Goal: Task Accomplishment & Management: Manage account settings

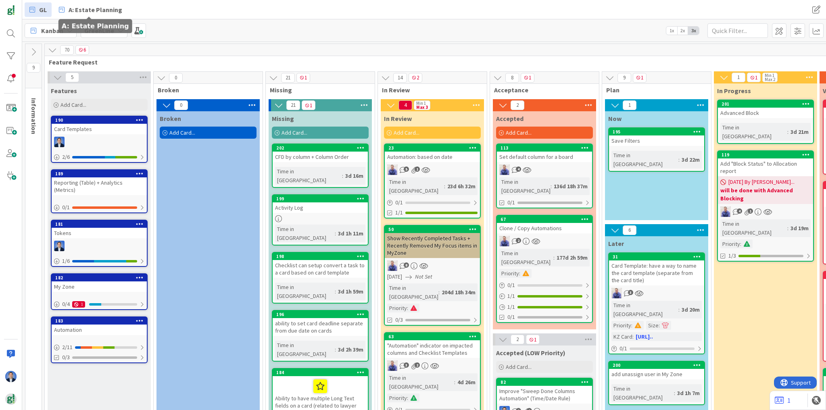
scroll to position [710, 74]
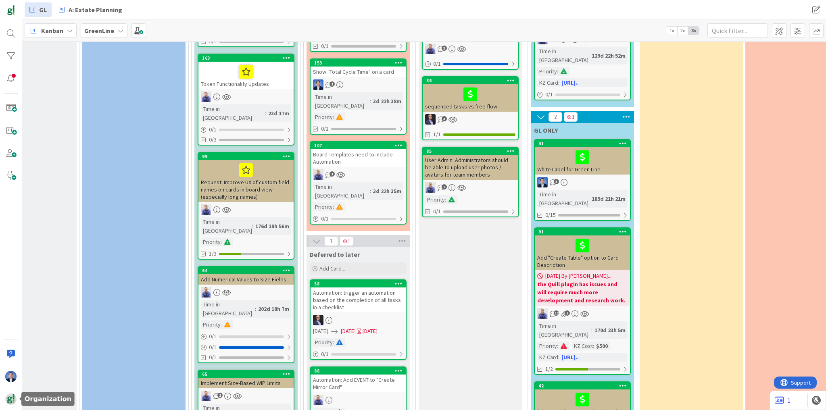
click at [8, 395] on img at bounding box center [10, 399] width 11 height 11
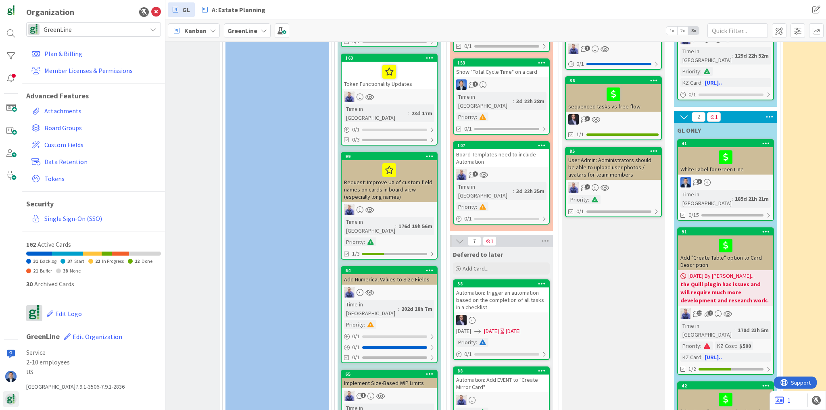
click at [73, 31] on span "GreenLine" at bounding box center [93, 29] width 99 height 11
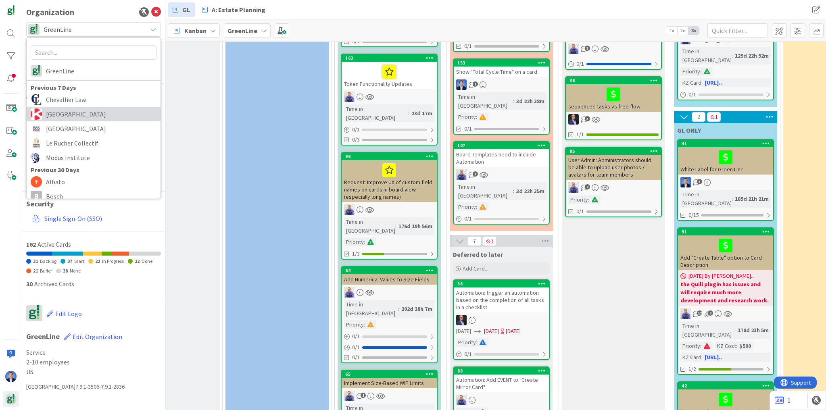
click at [67, 116] on span "[GEOGRAPHIC_DATA]" at bounding box center [101, 114] width 111 height 12
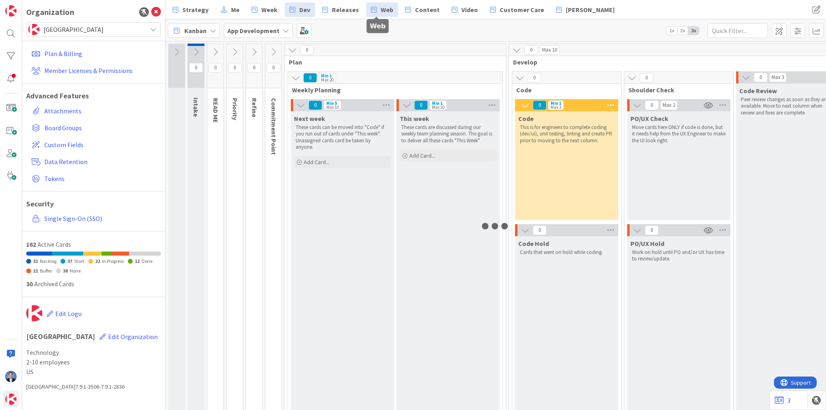
click at [374, 10] on link "Web" at bounding box center [382, 9] width 32 height 15
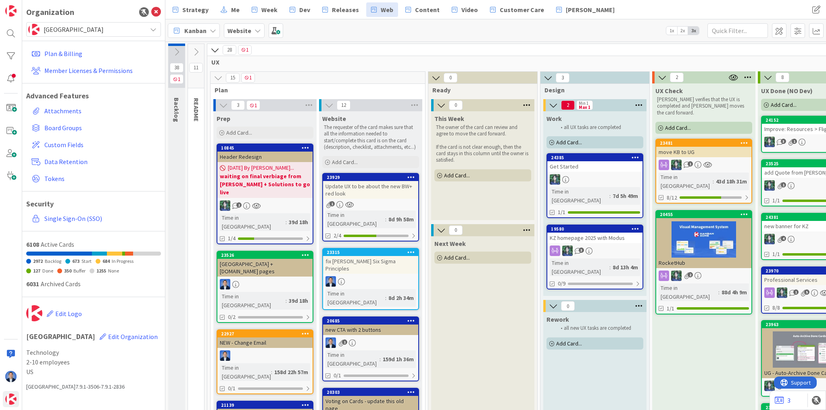
click at [457, 176] on span "Add Card..." at bounding box center [457, 175] width 26 height 7
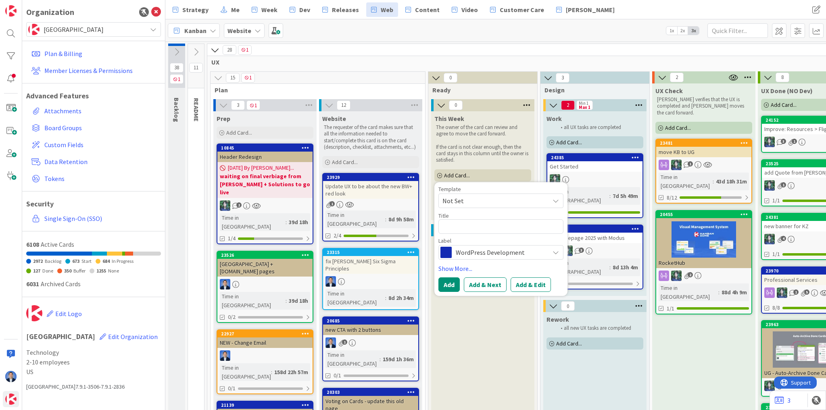
type textarea "x"
type textarea "P"
type textarea "x"
type textarea "Pr"
type textarea "x"
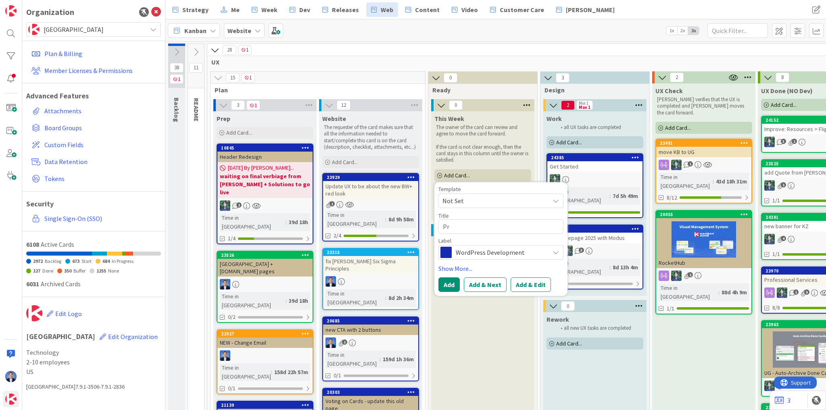
type textarea "Pro"
type textarea "x"
type textarea "Prod"
type textarea "x"
type textarea "Produ"
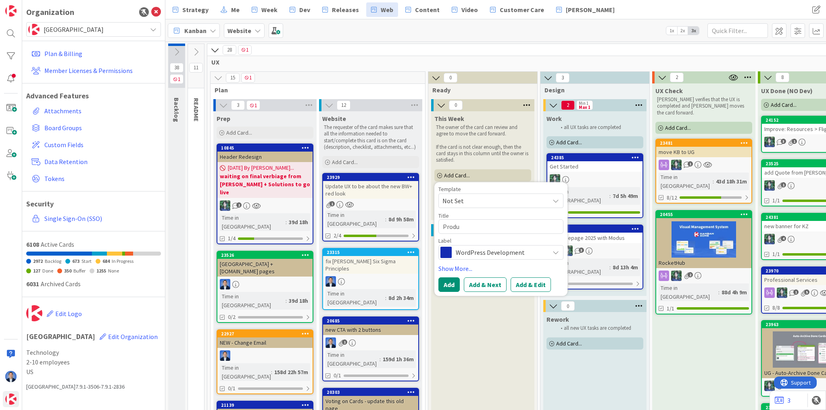
type textarea "x"
type textarea "Produc"
type textarea "x"
type textarea "Product"
type textarea "x"
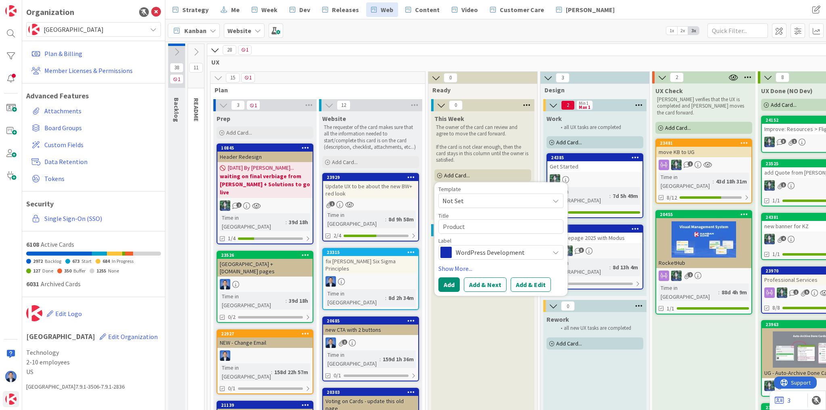
type textarea "Product"
type textarea "x"
type textarea "Product 2"
type textarea "x"
type textarea "Product 20"
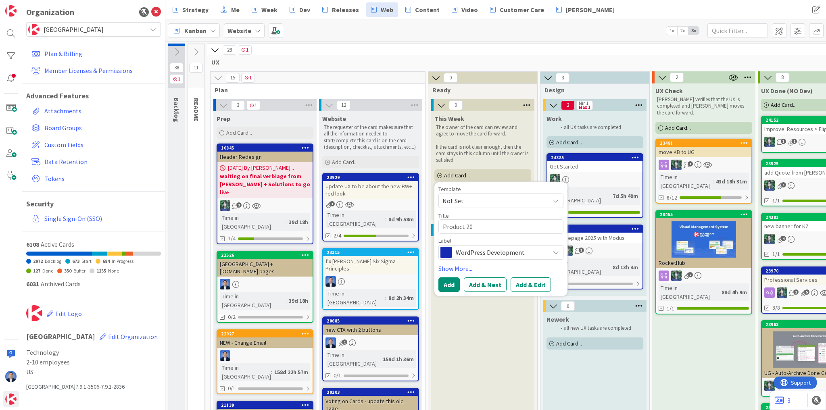
type textarea "x"
type textarea "Product 202"
type textarea "x"
type textarea "Product 2025"
click at [524, 272] on link "Show More..." at bounding box center [501, 269] width 125 height 10
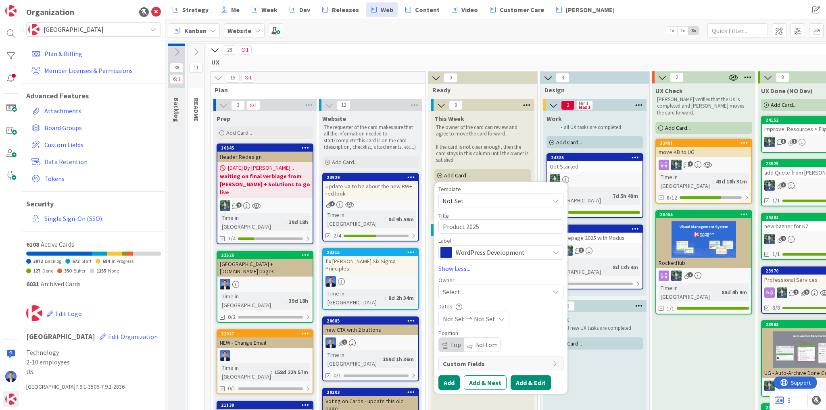
click at [533, 383] on button "Add & Edit" at bounding box center [531, 383] width 40 height 15
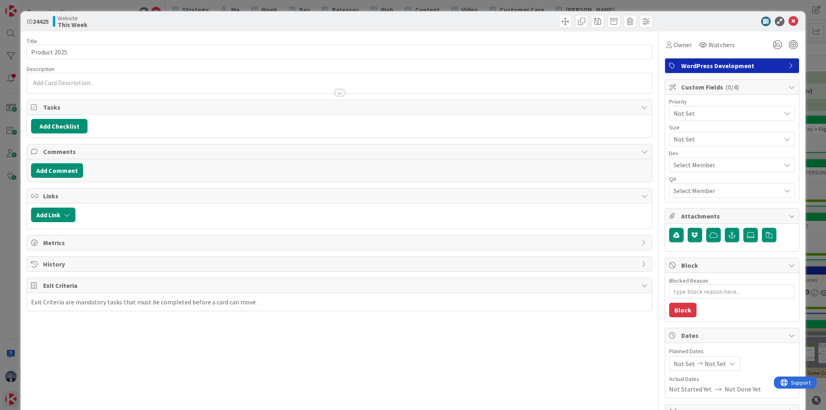
click at [86, 81] on div at bounding box center [339, 83] width 625 height 20
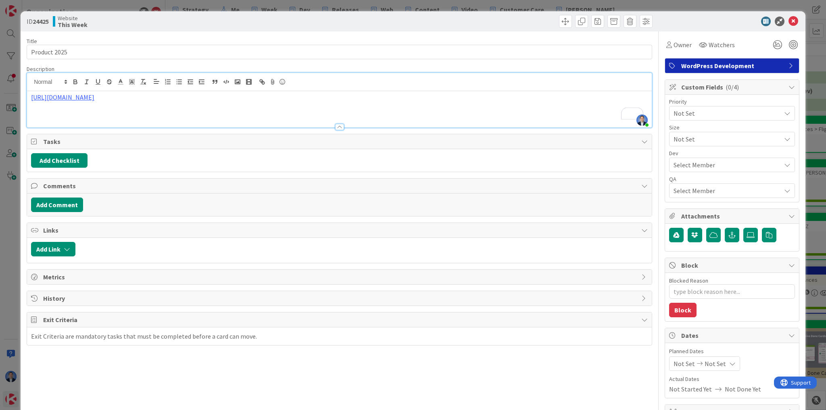
type textarea "x"
click at [29, 100] on div "https://docs.google.com/document/d/1rLzuHGU_lmSHb4FsKOs3VU--MIi56zIXXBrLqnxsVgk…" at bounding box center [339, 109] width 625 height 36
type textarea "x"
click at [62, 209] on button "Add Comment" at bounding box center [57, 205] width 52 height 15
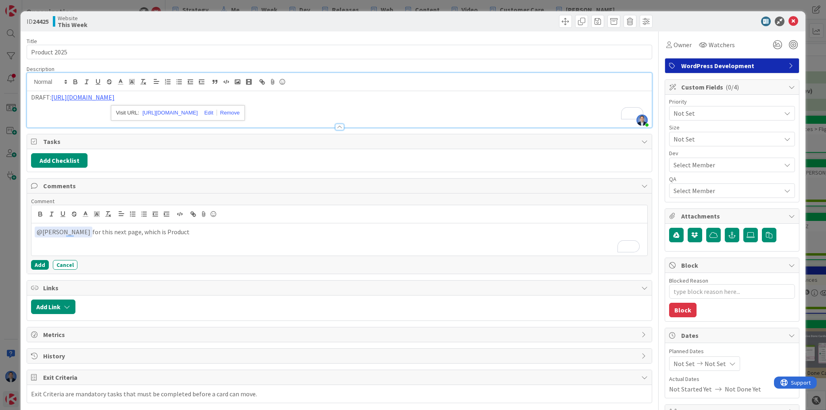
click at [361, 96] on p "DRAFT: https://docs.google.com/document/d/1rLzuHGU_lmSHb4FsKOs3VU--MIi56zIXXBrL…" at bounding box center [339, 97] width 617 height 9
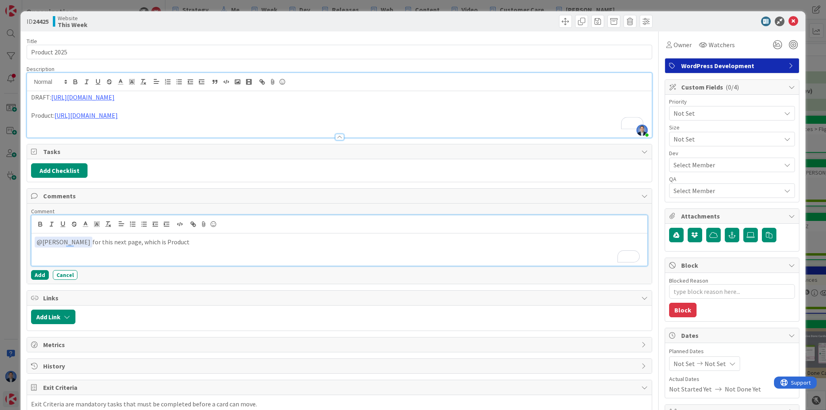
click at [172, 239] on p "﻿ @ Chloe R ﻿ for this next page, which is Product" at bounding box center [340, 242] width 610 height 11
click at [37, 276] on button "Add" at bounding box center [40, 275] width 18 height 10
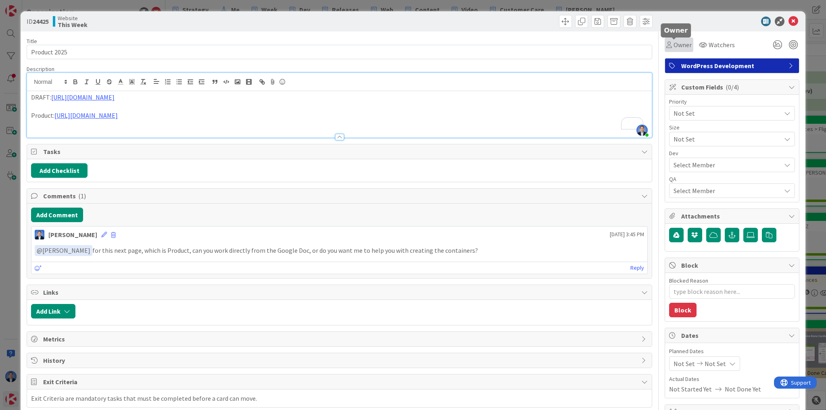
click at [675, 43] on span "Owner" at bounding box center [683, 45] width 18 height 10
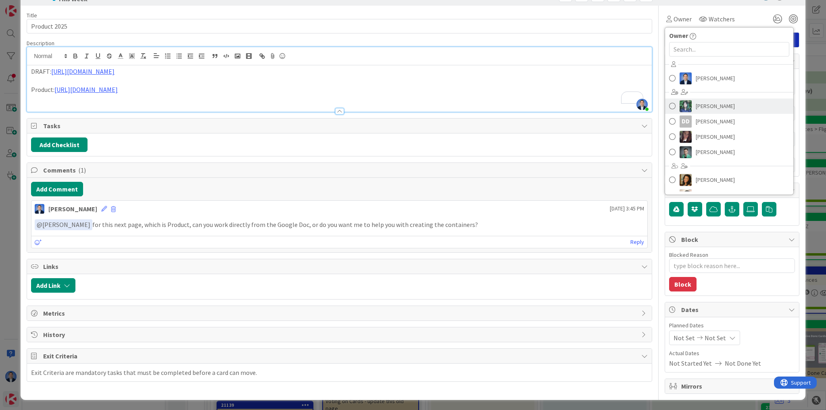
click at [708, 107] on span "Chloe R" at bounding box center [715, 106] width 39 height 12
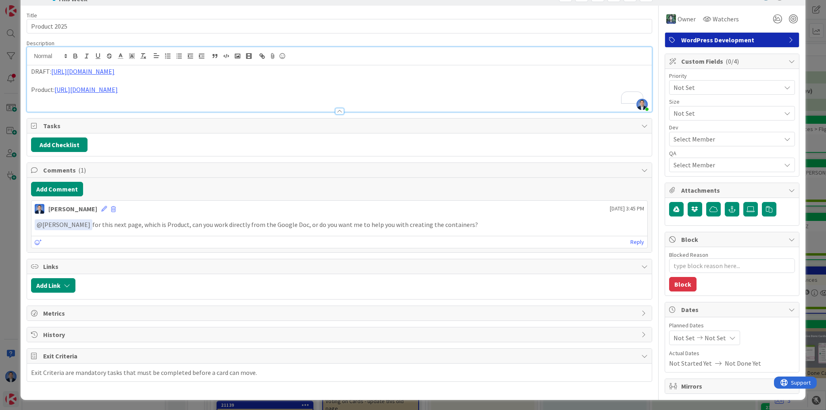
type textarea "x"
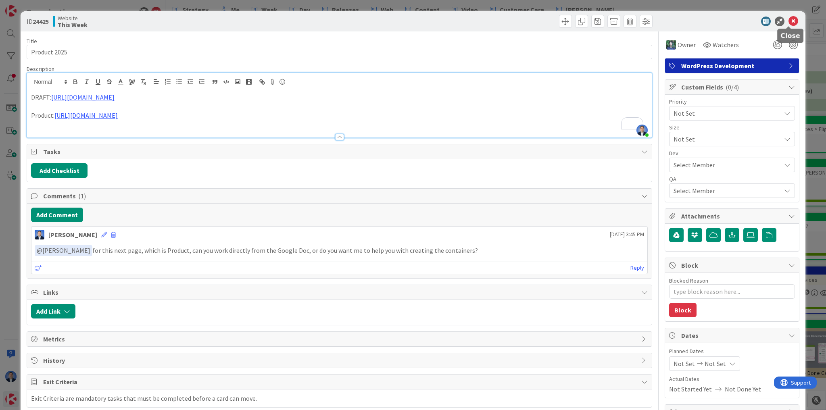
click at [789, 23] on icon at bounding box center [794, 22] width 10 height 10
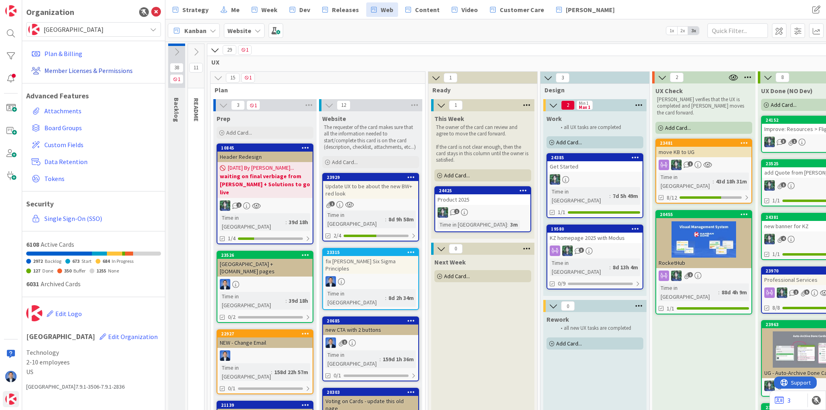
click at [81, 71] on link "Member Licenses & Permissions" at bounding box center [94, 70] width 133 height 15
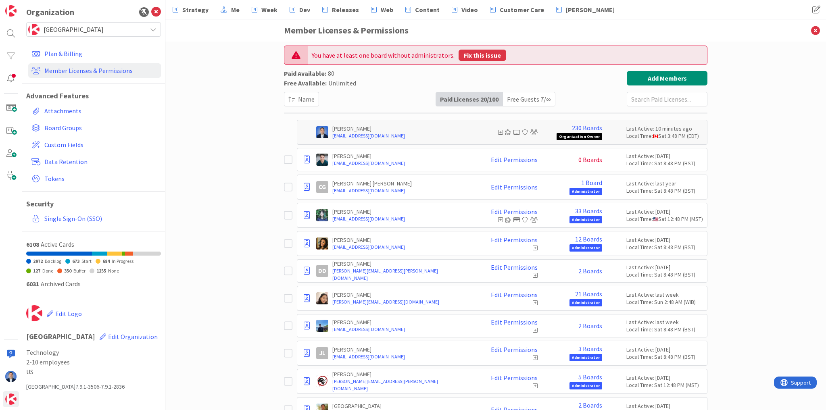
click at [480, 52] on button "Fix this issue" at bounding box center [483, 55] width 48 height 11
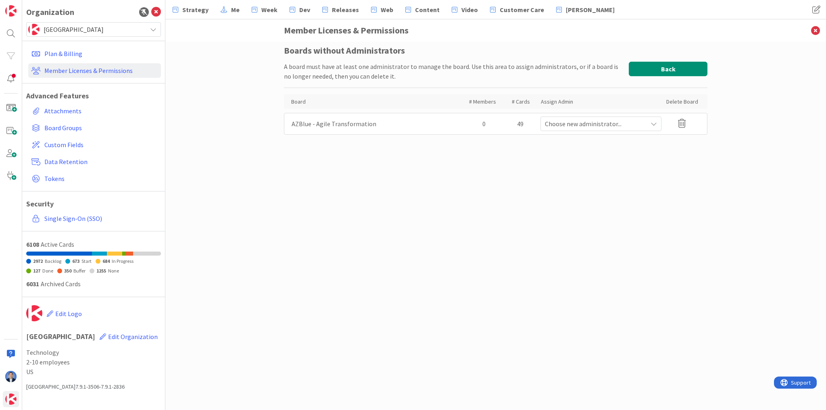
click at [664, 66] on button "Back" at bounding box center [668, 69] width 79 height 15
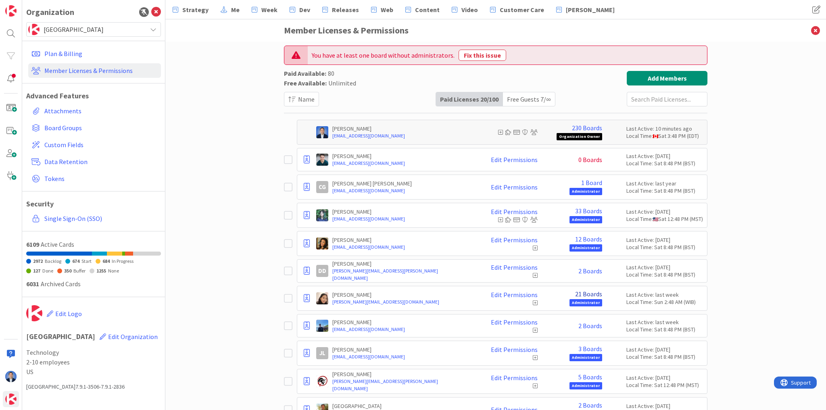
click at [578, 294] on link "21 Boards" at bounding box center [588, 293] width 27 height 7
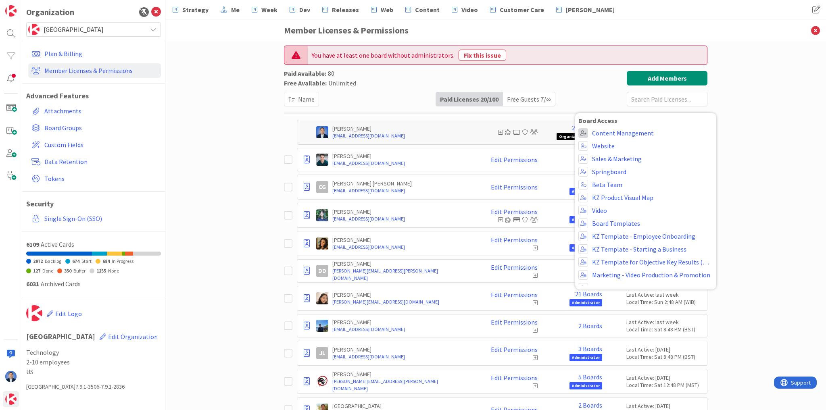
click at [581, 132] on span at bounding box center [584, 133] width 10 height 10
click at [597, 211] on span at bounding box center [596, 212] width 6 height 6
click at [583, 132] on span at bounding box center [584, 133] width 10 height 10
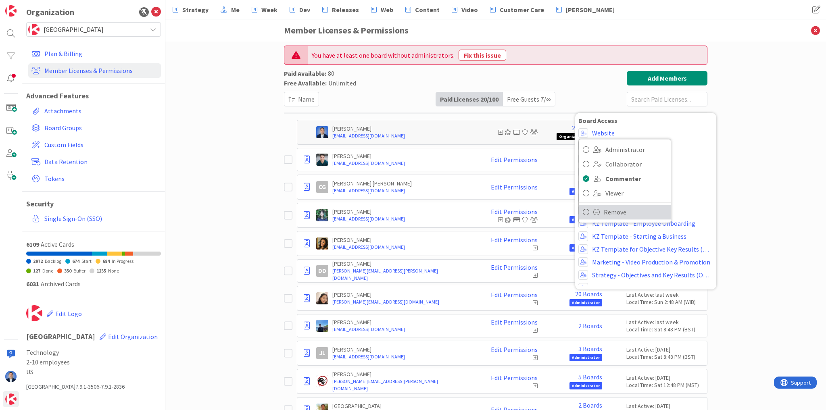
click at [597, 206] on link "Remove" at bounding box center [625, 212] width 92 height 15
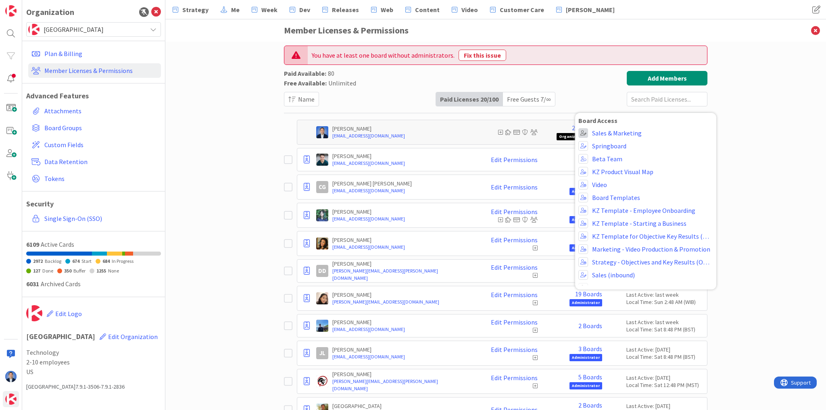
click at [584, 132] on span at bounding box center [584, 133] width 10 height 10
click at [604, 212] on span "Remove" at bounding box center [635, 212] width 63 height 12
click at [582, 130] on span at bounding box center [584, 133] width 10 height 10
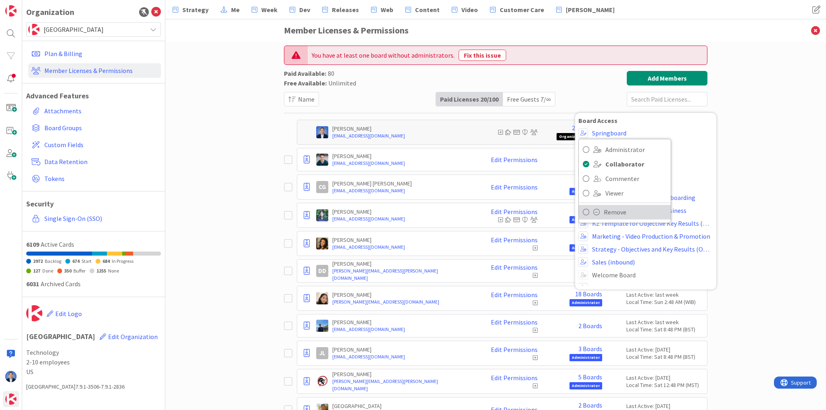
click at [604, 215] on span "Remove" at bounding box center [635, 212] width 63 height 12
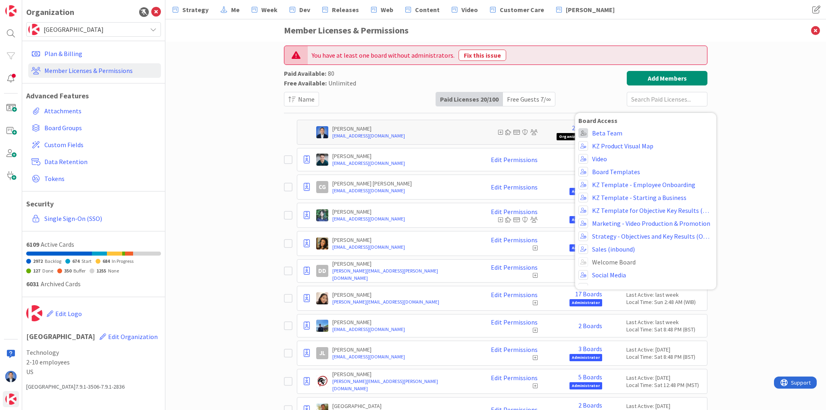
click at [582, 132] on span at bounding box center [584, 133] width 10 height 10
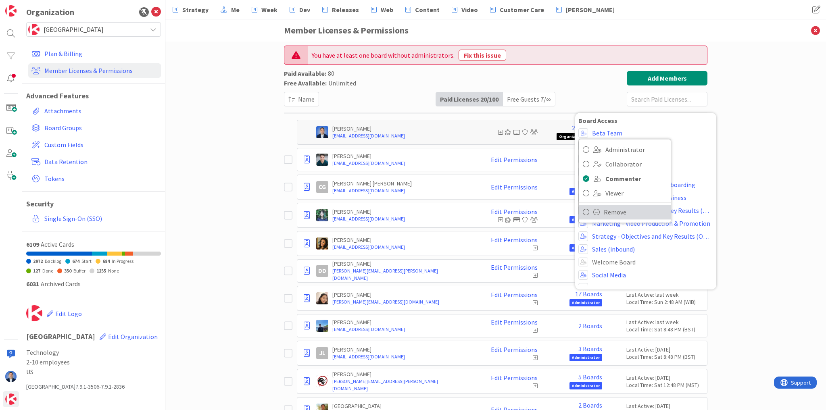
click at [599, 210] on link "Remove" at bounding box center [625, 212] width 92 height 15
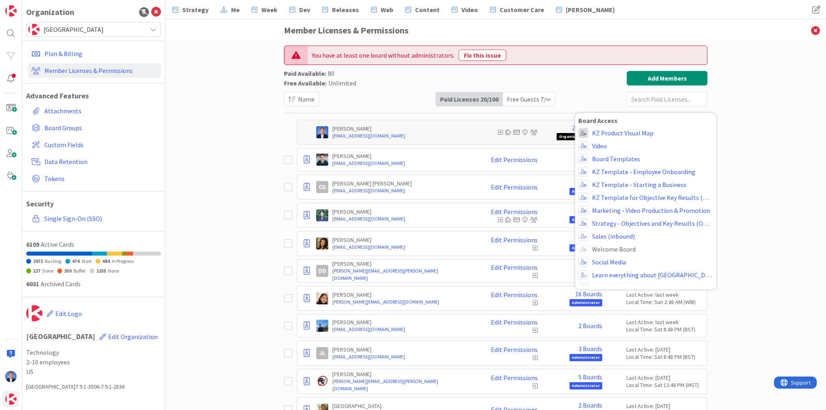
click at [583, 132] on span at bounding box center [584, 133] width 10 height 10
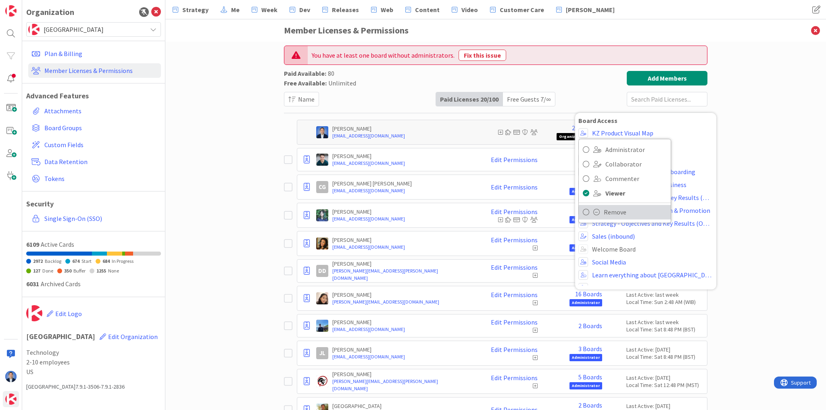
drag, startPoint x: 591, startPoint y: 207, endPoint x: 589, endPoint y: 166, distance: 40.4
click at [591, 207] on link "Remove" at bounding box center [625, 212] width 92 height 15
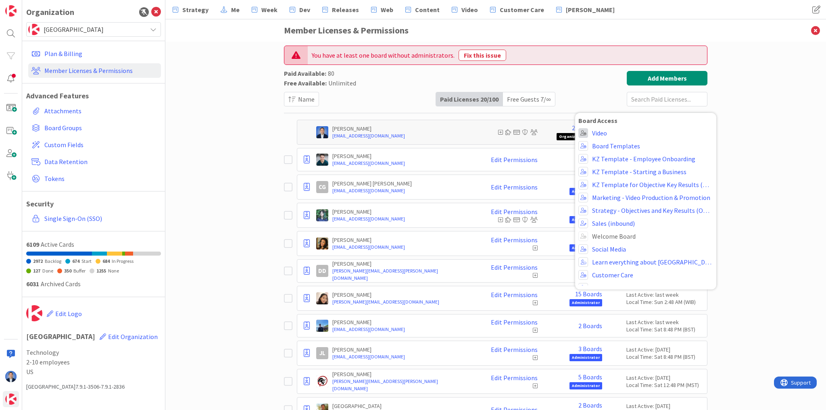
click at [583, 131] on span at bounding box center [584, 133] width 10 height 10
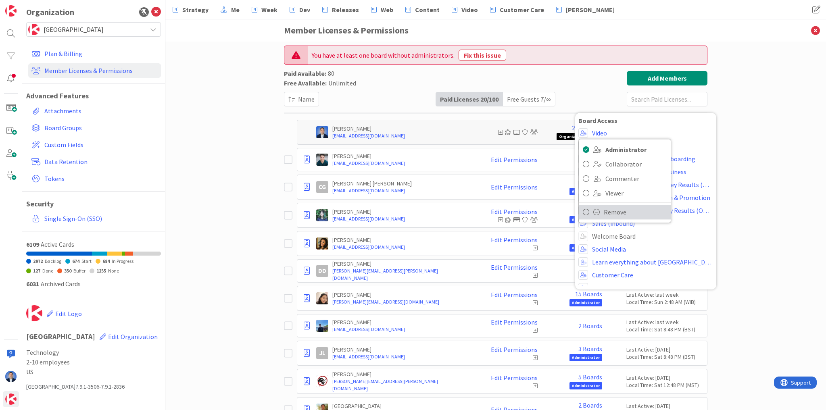
click at [596, 209] on span at bounding box center [596, 212] width 6 height 6
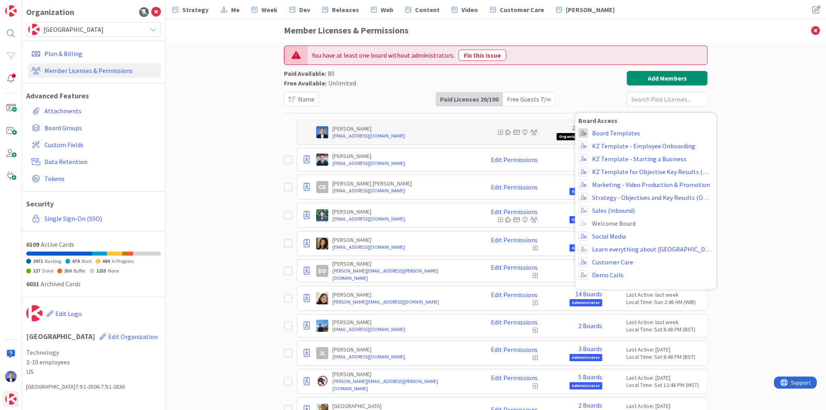
click at [582, 131] on span at bounding box center [584, 133] width 10 height 10
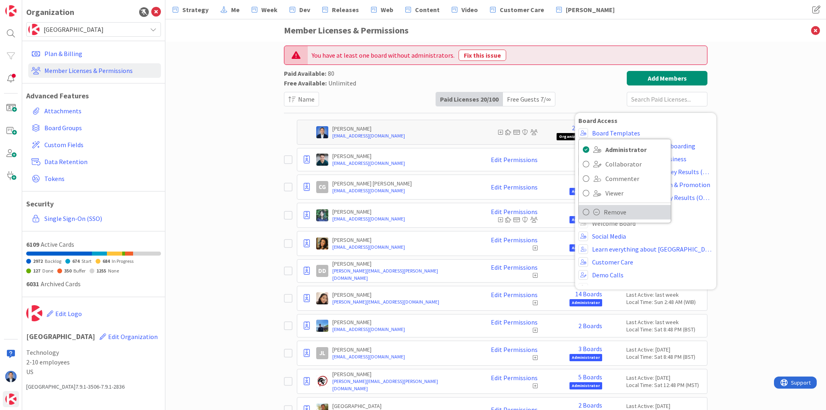
click at [599, 208] on link "Remove" at bounding box center [625, 212] width 92 height 15
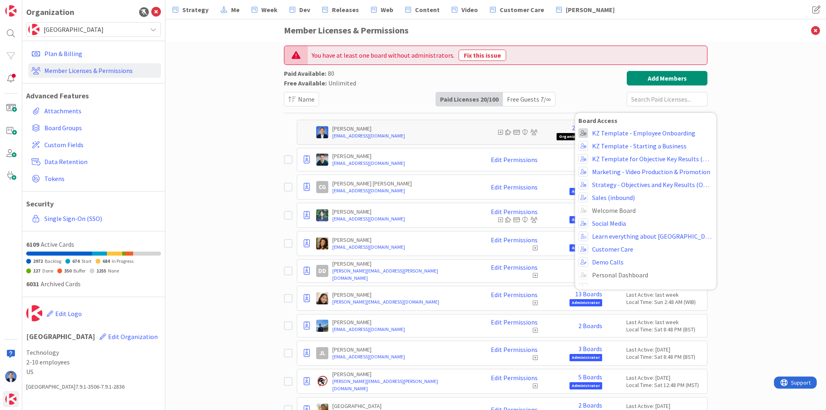
click at [584, 131] on span at bounding box center [584, 133] width 10 height 10
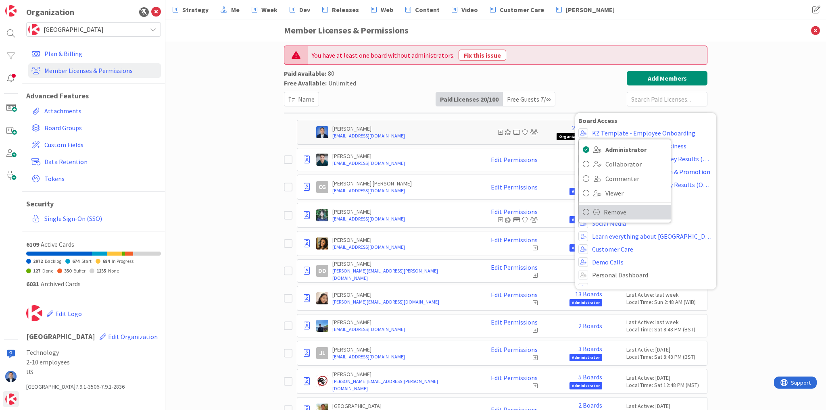
click at [597, 211] on span at bounding box center [596, 212] width 6 height 6
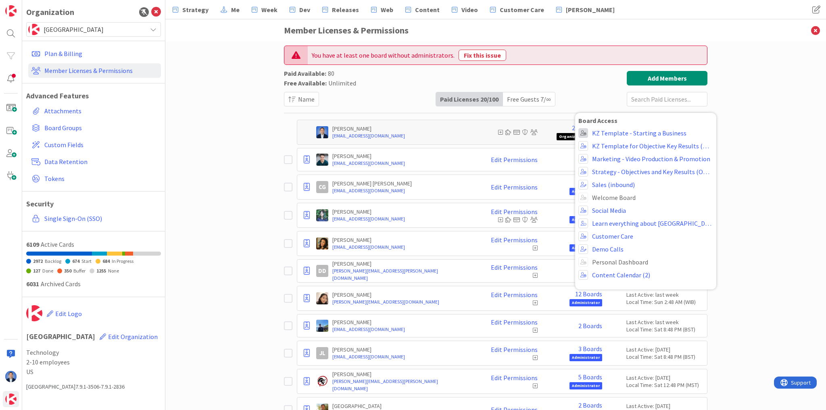
click at [581, 130] on span at bounding box center [584, 133] width 10 height 10
click at [604, 213] on span "Remove" at bounding box center [635, 212] width 63 height 12
click at [579, 130] on span at bounding box center [584, 133] width 10 height 10
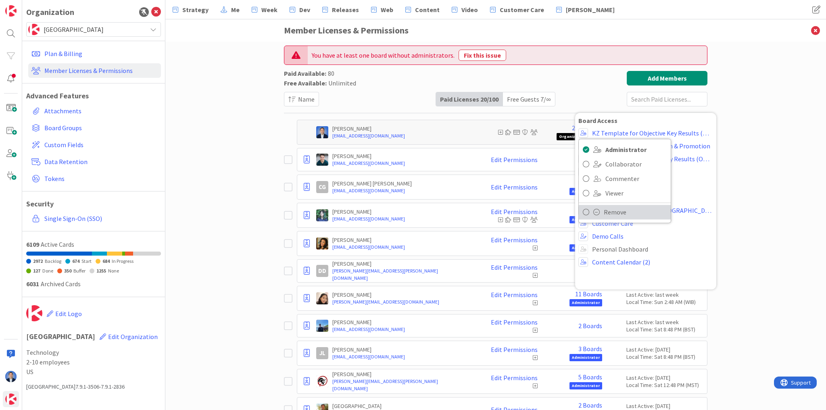
click at [600, 209] on link "Remove" at bounding box center [625, 212] width 92 height 15
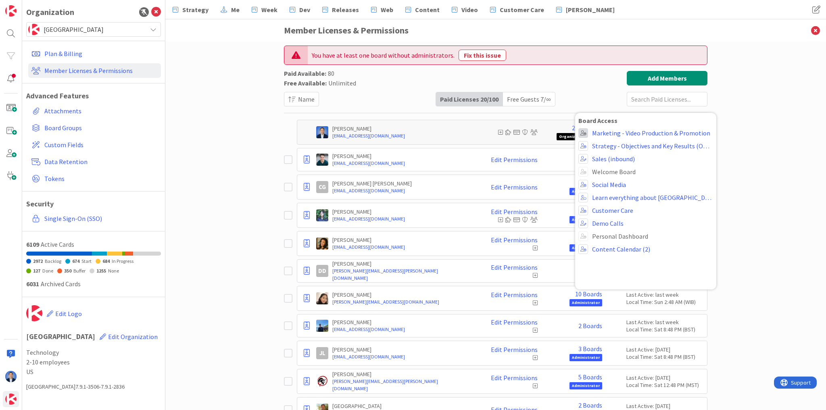
click at [580, 133] on span at bounding box center [584, 133] width 10 height 10
click at [595, 209] on span at bounding box center [596, 212] width 6 height 6
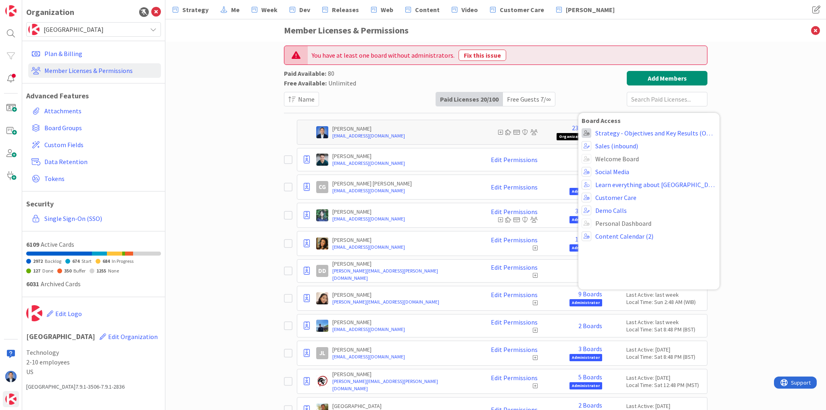
click at [584, 134] on span at bounding box center [587, 133] width 10 height 10
click at [604, 215] on link "Remove" at bounding box center [628, 212] width 92 height 15
click at [586, 131] on span at bounding box center [587, 133] width 10 height 10
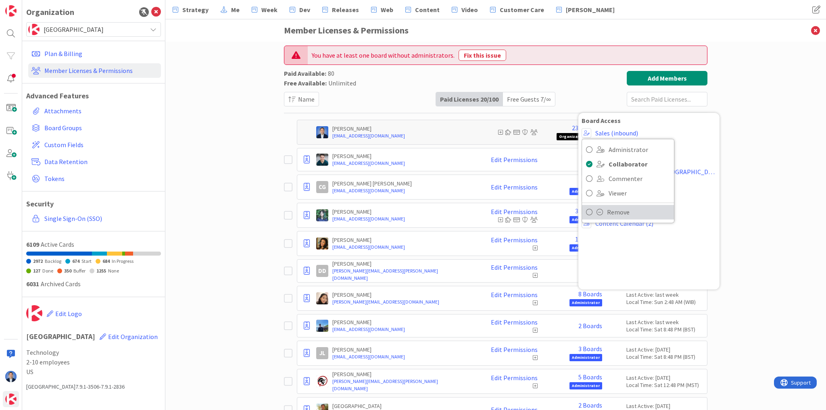
click at [607, 210] on span "Remove" at bounding box center [638, 212] width 63 height 12
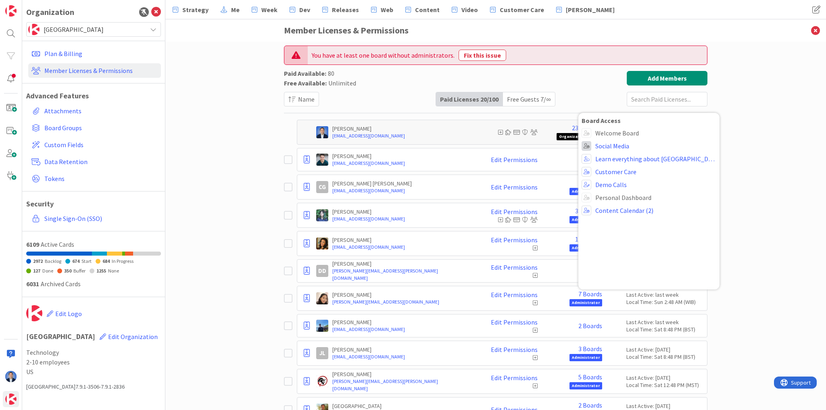
click at [585, 143] on span at bounding box center [587, 146] width 10 height 10
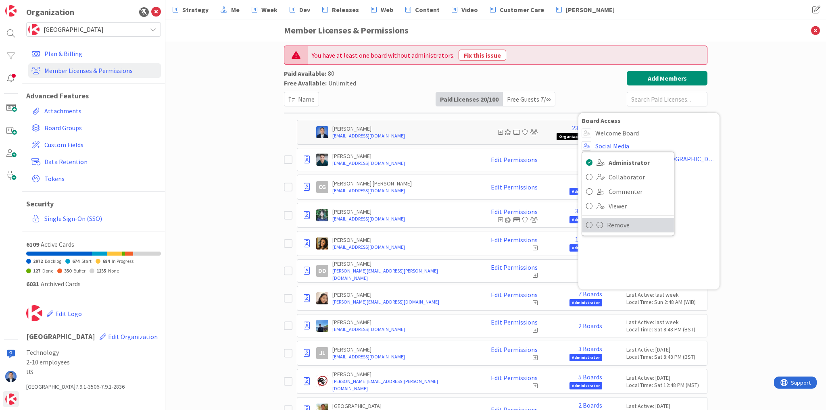
click at [613, 224] on span "Remove" at bounding box center [638, 225] width 63 height 12
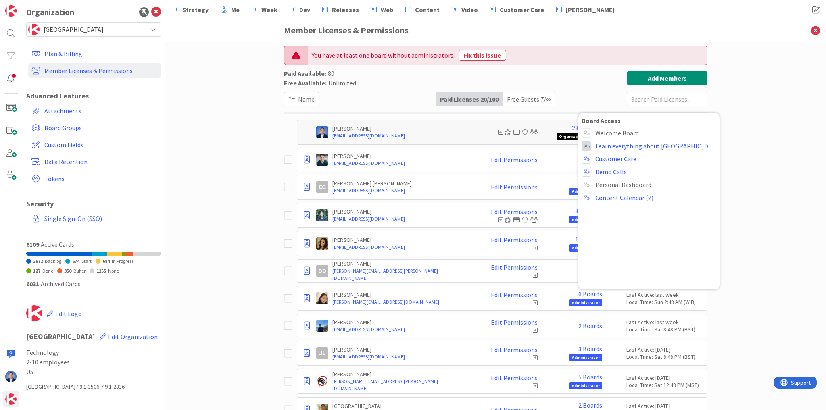
click at [586, 147] on span at bounding box center [587, 146] width 10 height 10
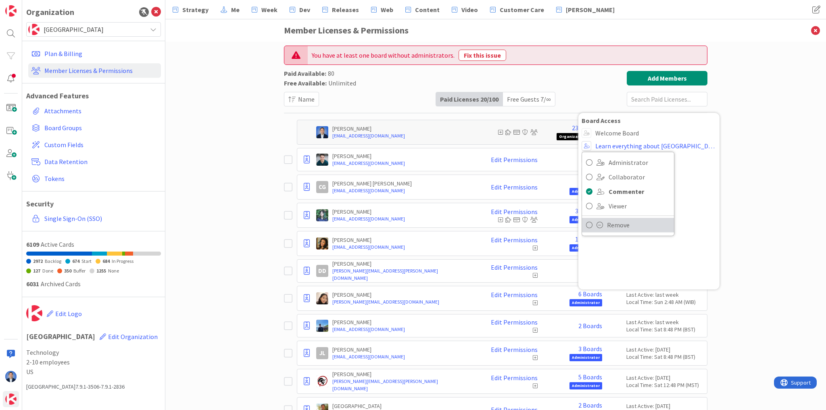
click at [604, 226] on link "Remove" at bounding box center [628, 225] width 92 height 15
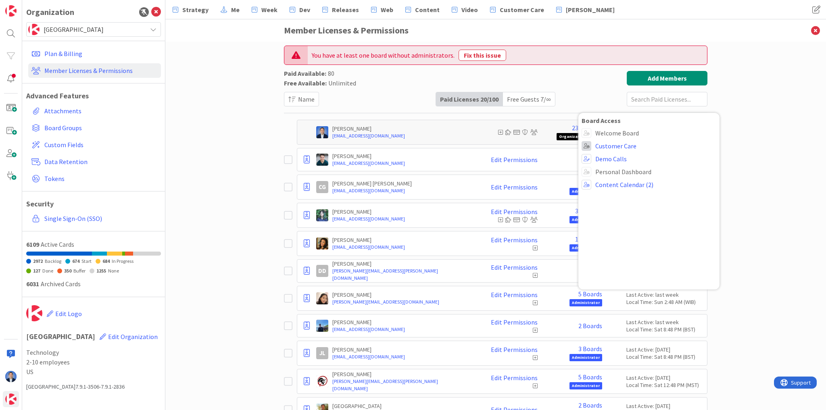
click at [583, 144] on span at bounding box center [587, 146] width 10 height 10
click at [602, 226] on link "Remove" at bounding box center [628, 225] width 92 height 15
click at [588, 147] on span at bounding box center [587, 146] width 10 height 10
click at [610, 219] on span "Remove" at bounding box center [638, 225] width 63 height 12
click at [582, 159] on span at bounding box center [587, 159] width 10 height 10
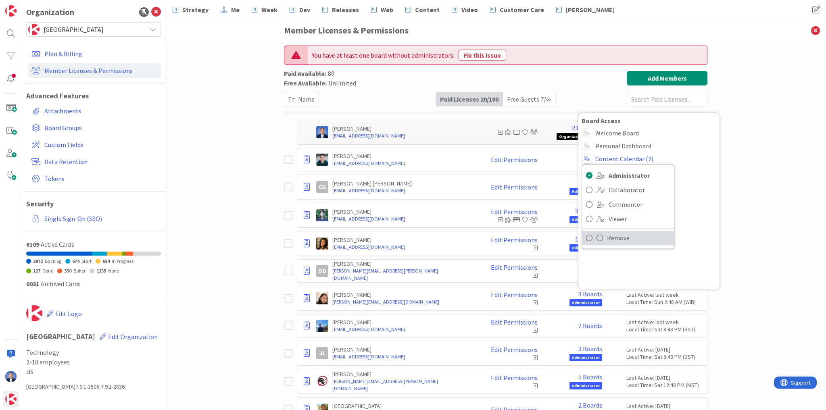
click at [601, 236] on link "Remove" at bounding box center [628, 238] width 92 height 15
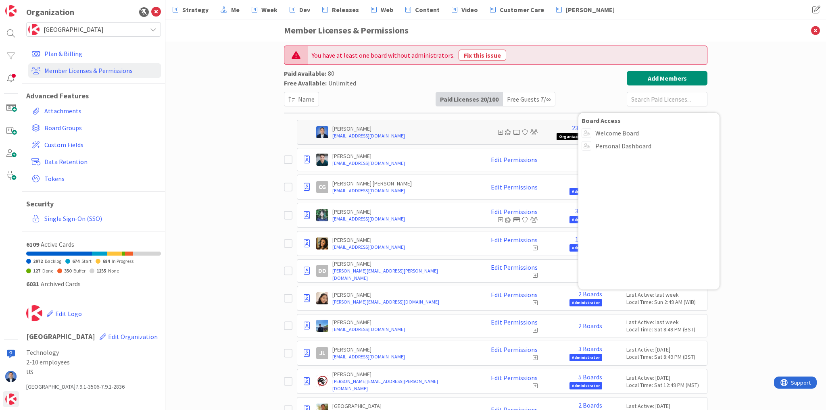
click at [752, 142] on div "You have at least one board without administrators. Fix this issue Paid Availab…" at bounding box center [495, 226] width 661 height 369
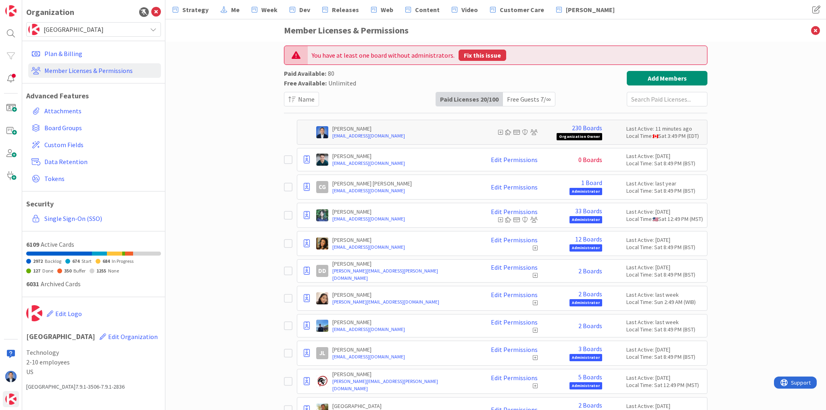
click at [473, 52] on button "Fix this issue" at bounding box center [483, 55] width 48 height 11
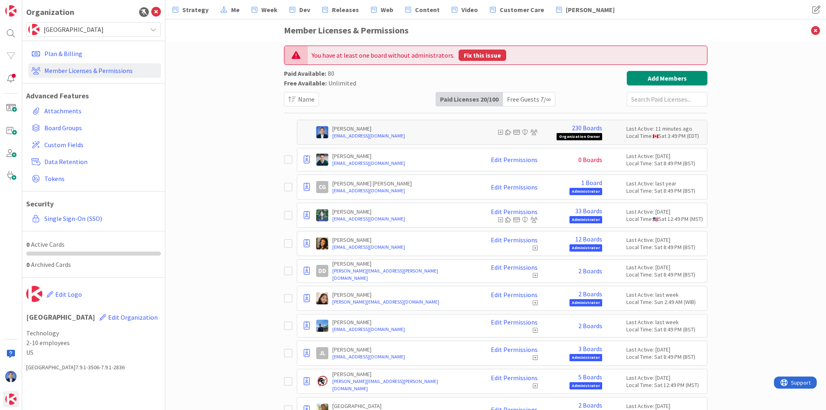
click at [463, 57] on button "Fix this issue" at bounding box center [483, 55] width 48 height 11
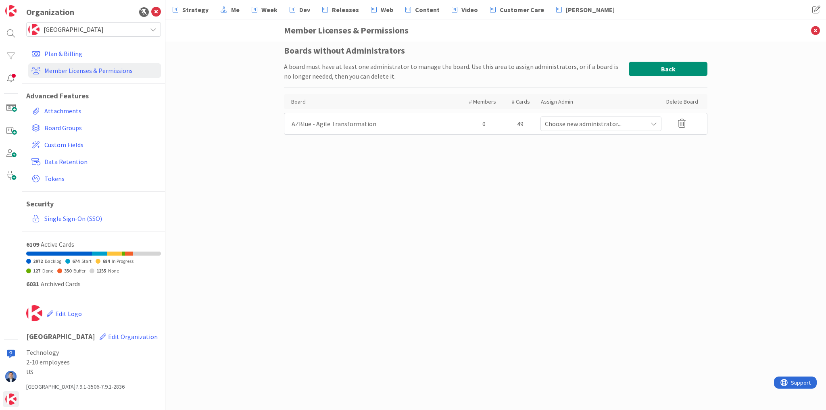
click at [658, 73] on button "Back" at bounding box center [668, 69] width 79 height 15
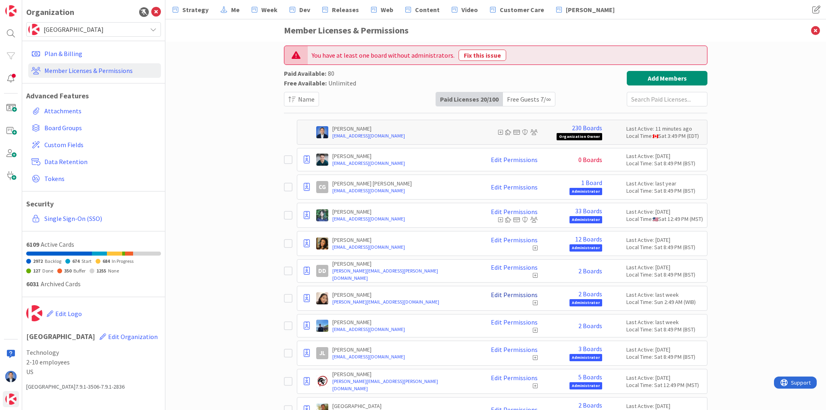
click at [526, 295] on link "Edit Permissions" at bounding box center [514, 294] width 47 height 7
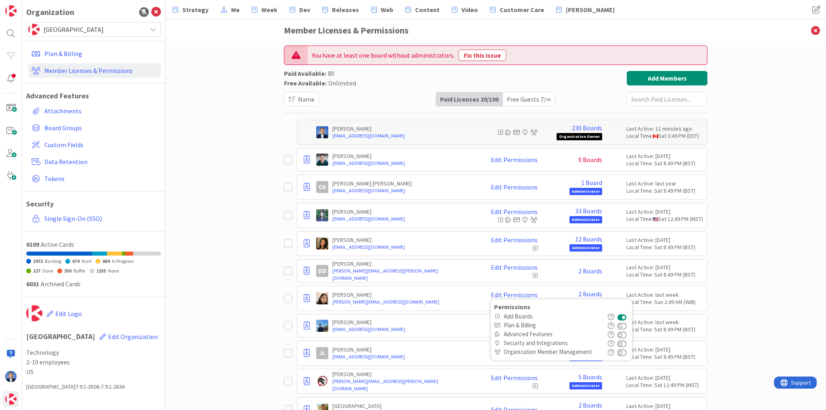
click at [619, 315] on button at bounding box center [622, 316] width 9 height 9
click at [305, 298] on icon at bounding box center [307, 299] width 6 height 8
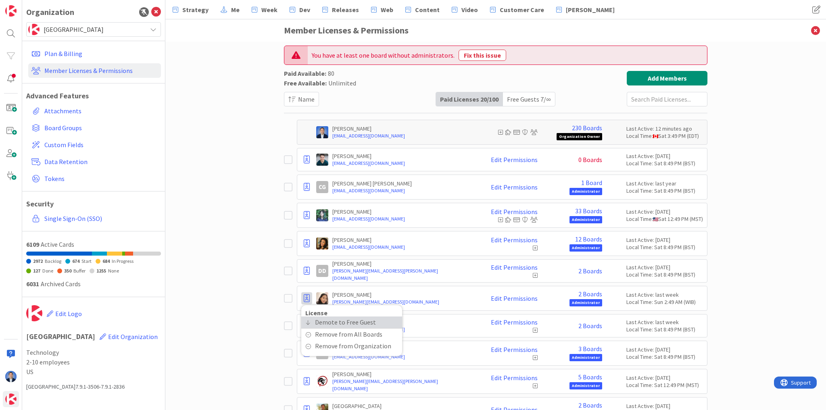
click at [320, 322] on span "Demote to Free Guest" at bounding box center [345, 323] width 61 height 12
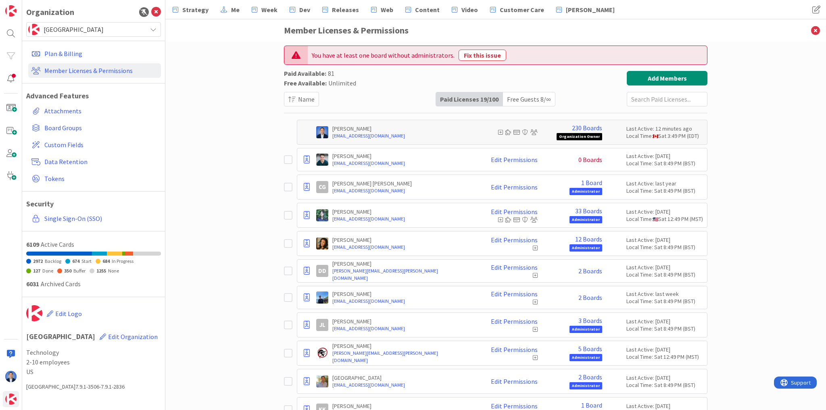
click at [518, 98] on div "Free Guests 8 / ∞" at bounding box center [529, 99] width 52 height 14
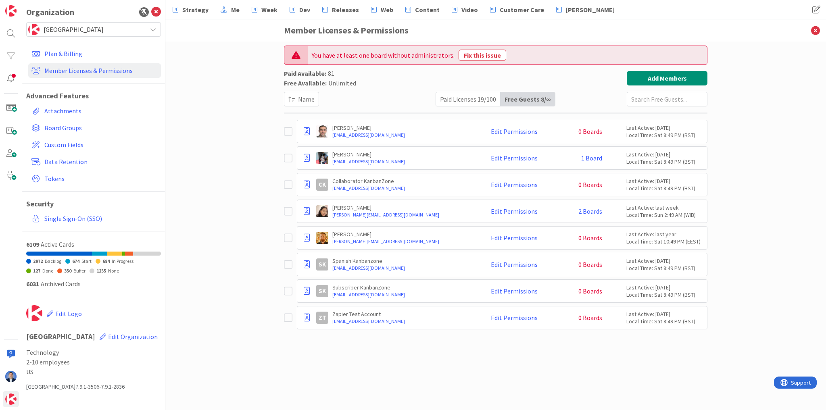
click at [460, 97] on div "Paid Licenses 19 / 100" at bounding box center [468, 99] width 65 height 14
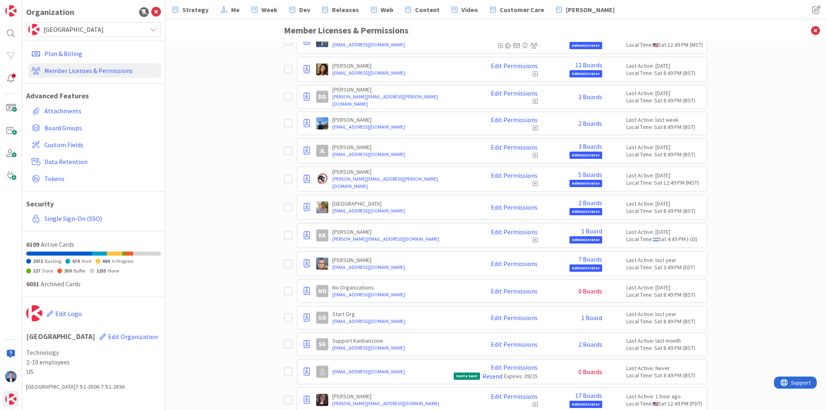
scroll to position [194, 0]
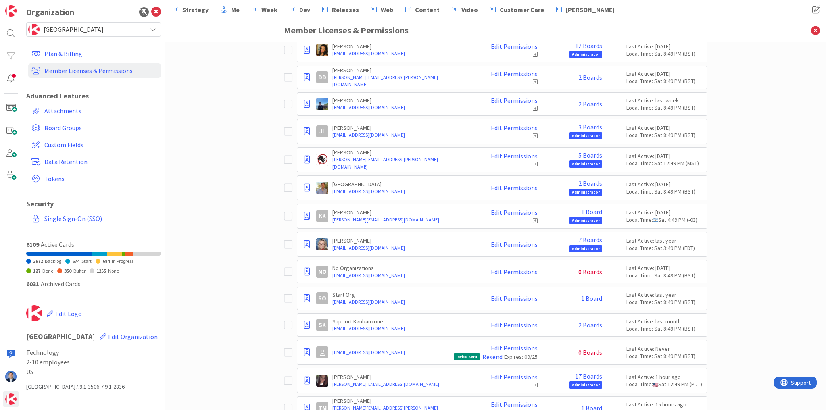
click at [573, 240] on div "7 Boards Administrator" at bounding box center [572, 244] width 61 height 16
click at [579, 237] on link "7 Boards" at bounding box center [591, 239] width 24 height 7
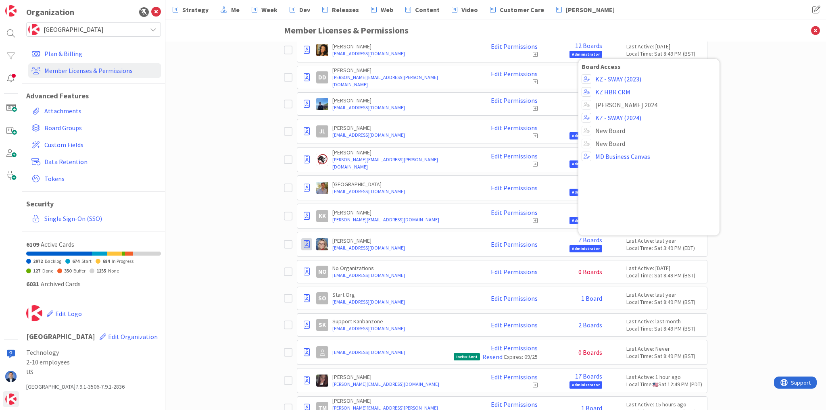
click at [307, 244] on icon at bounding box center [307, 244] width 6 height 8
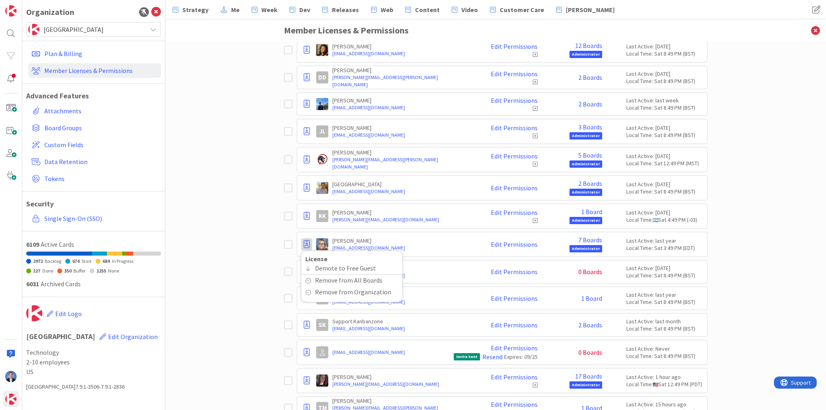
click at [595, 233] on div "License Demote to Free Guest Remove from All Boards Remove from Organization Ma…" at bounding box center [502, 244] width 411 height 25
click at [591, 237] on link "7 Boards" at bounding box center [591, 239] width 24 height 7
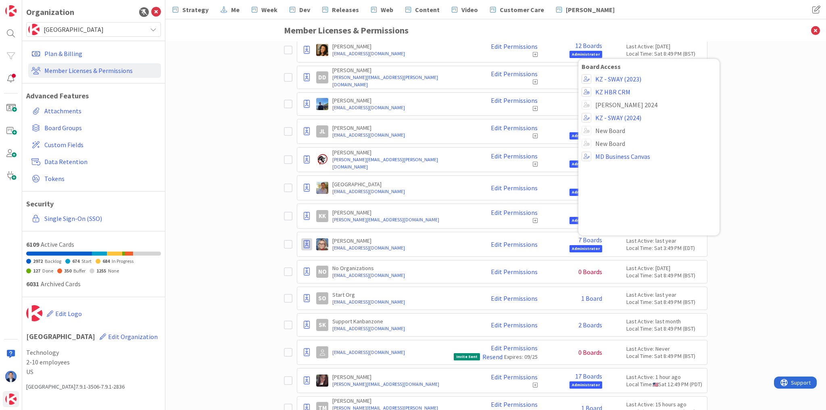
click at [304, 245] on icon at bounding box center [307, 244] width 6 height 8
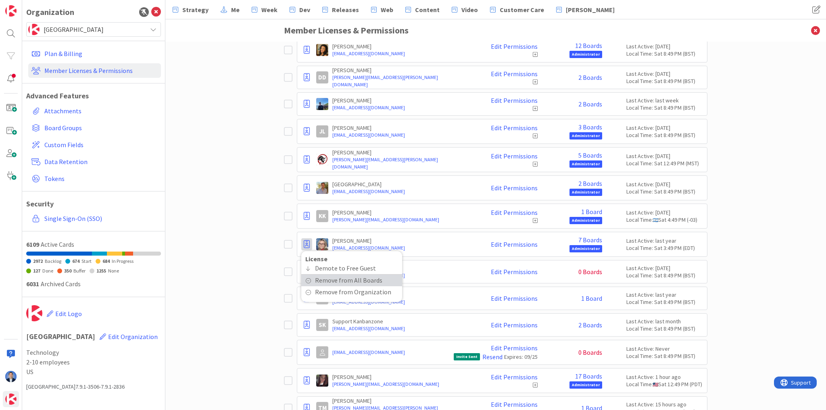
click at [315, 278] on span "Remove from All Boards" at bounding box center [348, 281] width 67 height 12
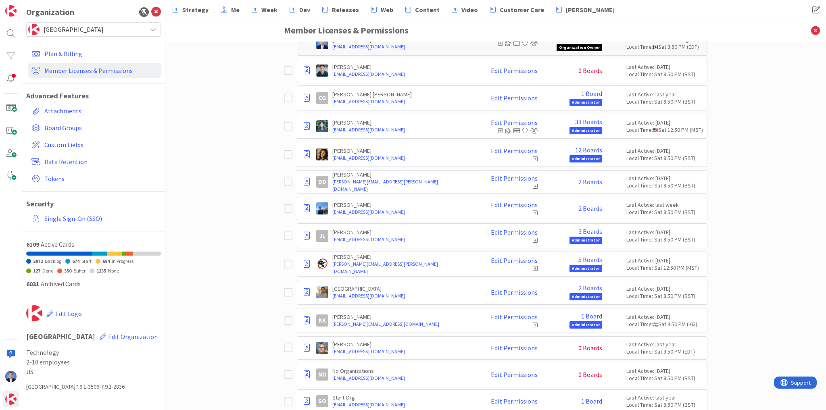
scroll to position [161, 0]
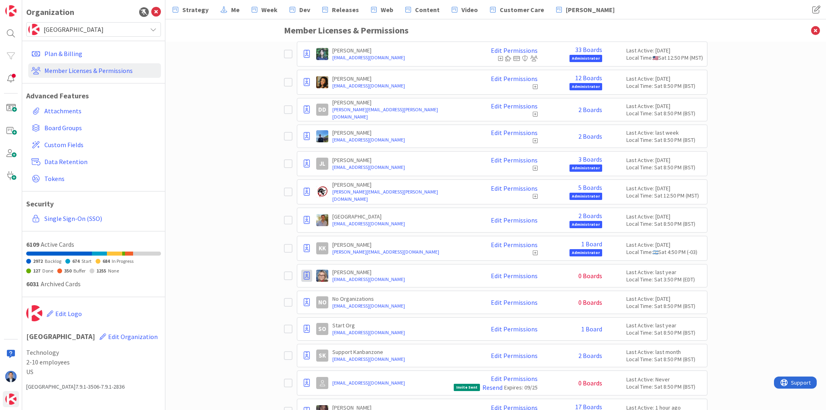
click at [305, 273] on icon at bounding box center [307, 276] width 6 height 8
click at [332, 302] on span "Demote to Free Guest" at bounding box center [345, 300] width 61 height 12
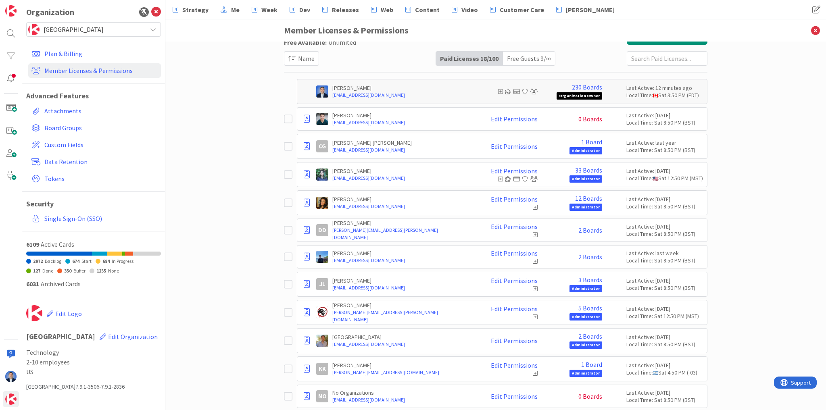
scroll to position [0, 0]
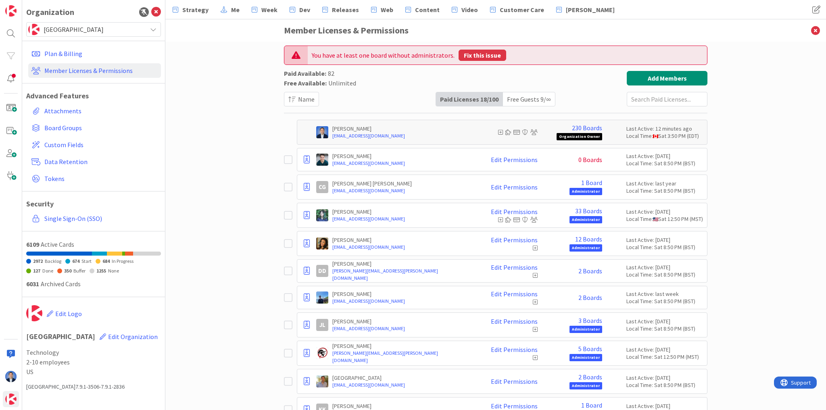
click at [476, 55] on button "Fix this issue" at bounding box center [483, 55] width 48 height 11
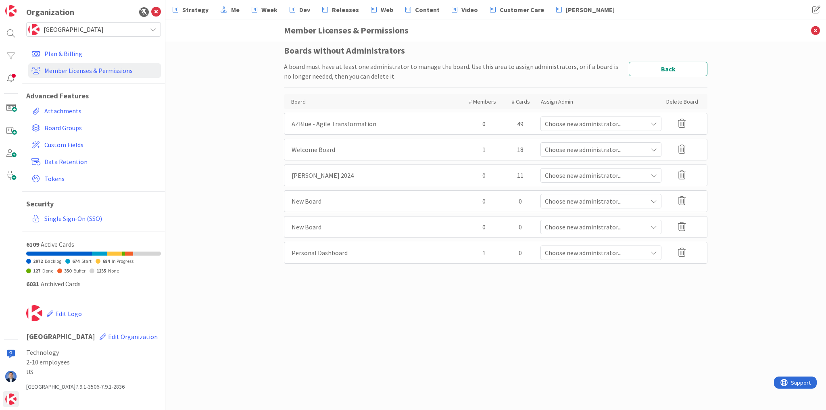
click at [686, 198] on div "Delete Board" at bounding box center [682, 201] width 36 height 15
click at [681, 200] on icon at bounding box center [682, 200] width 8 height 9
click at [602, 237] on button "Delete" at bounding box center [604, 240] width 30 height 15
click at [683, 202] on icon at bounding box center [682, 200] width 8 height 9
click at [603, 241] on button "Delete" at bounding box center [604, 240] width 30 height 15
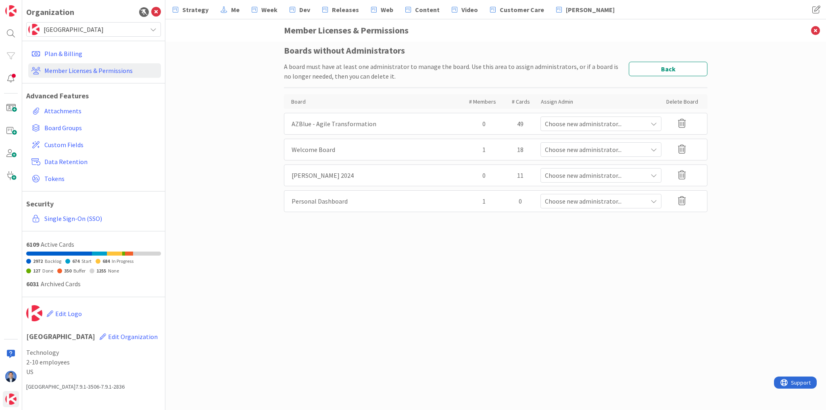
click at [683, 199] on icon at bounding box center [682, 200] width 8 height 9
click at [602, 240] on button "Delete" at bounding box center [604, 240] width 30 height 15
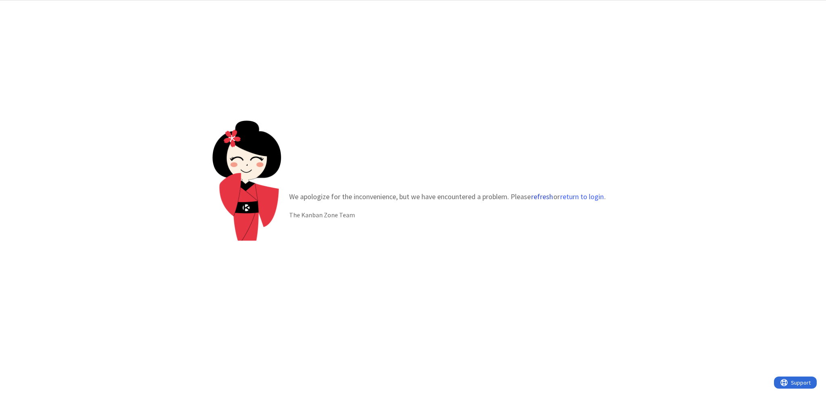
click at [539, 197] on button "refresh" at bounding box center [542, 197] width 23 height 8
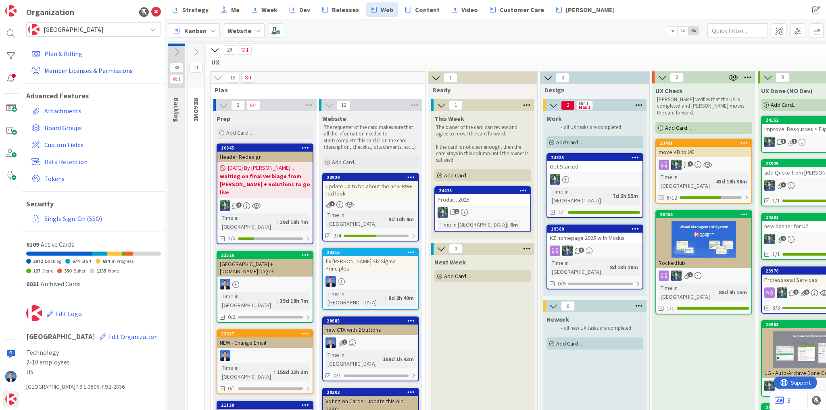
click at [78, 71] on link "Member Licenses & Permissions" at bounding box center [94, 70] width 133 height 15
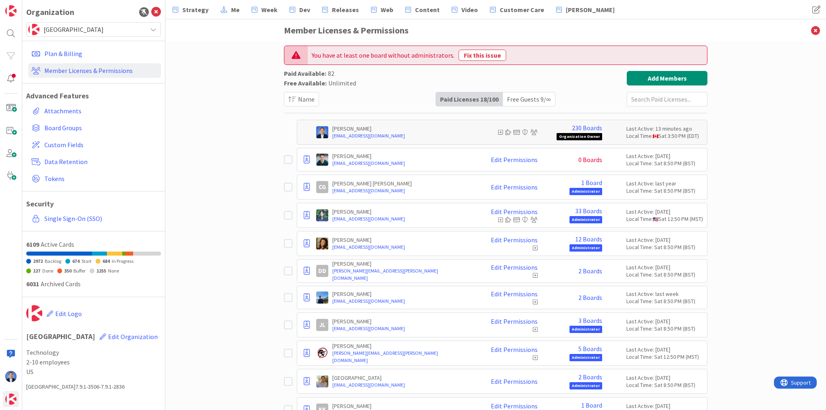
click at [520, 94] on div "Free Guests 9 / ∞" at bounding box center [529, 99] width 52 height 14
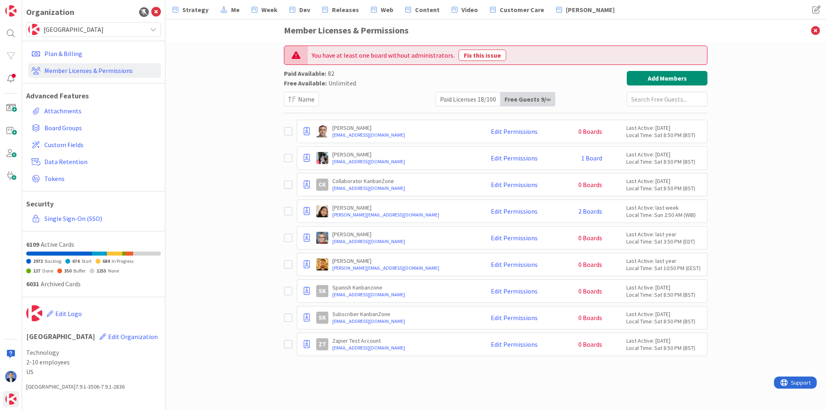
click at [518, 96] on div "Free Guests 9 / ∞" at bounding box center [528, 99] width 54 height 14
click at [489, 57] on button "Fix this issue" at bounding box center [483, 55] width 48 height 11
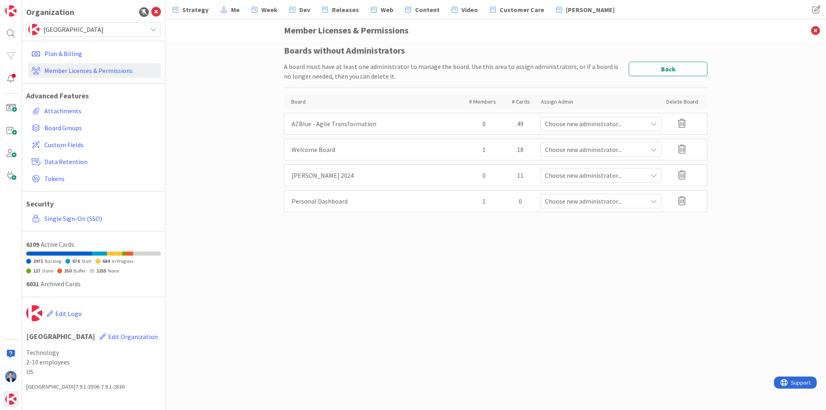
click at [682, 198] on icon at bounding box center [682, 200] width 8 height 9
click at [605, 240] on button "Delete" at bounding box center [604, 240] width 30 height 15
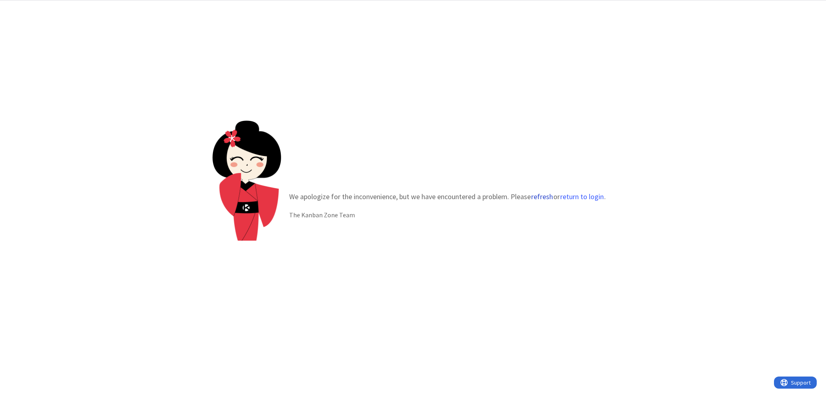
click at [541, 195] on button "refresh" at bounding box center [542, 197] width 23 height 8
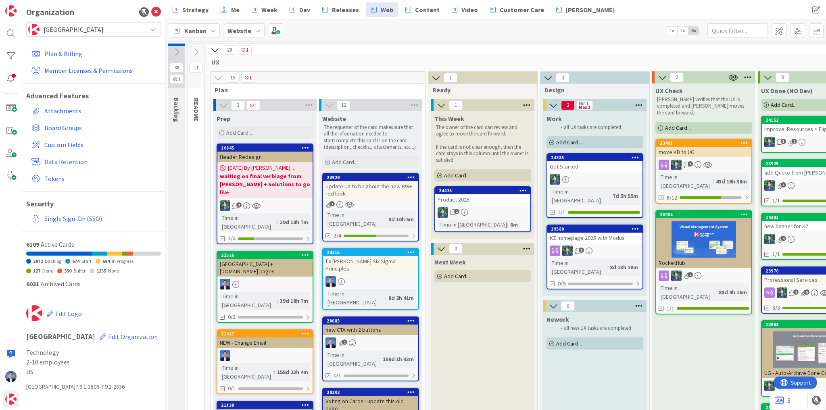
click at [102, 71] on link "Member Licenses & Permissions" at bounding box center [94, 70] width 133 height 15
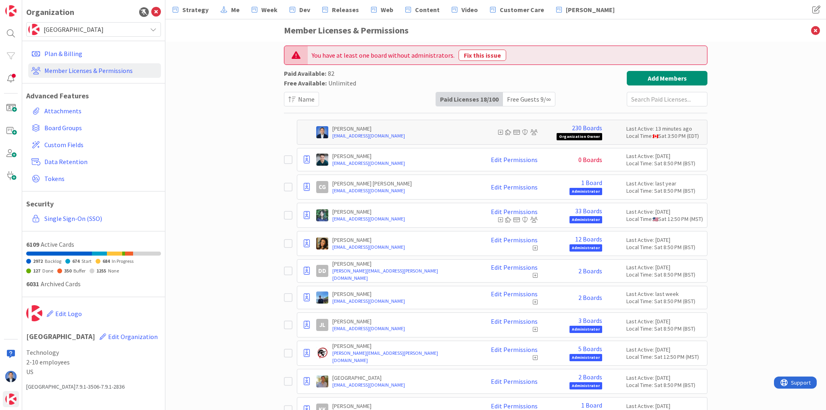
click at [537, 97] on div "Free Guests 9 / ∞" at bounding box center [529, 99] width 52 height 14
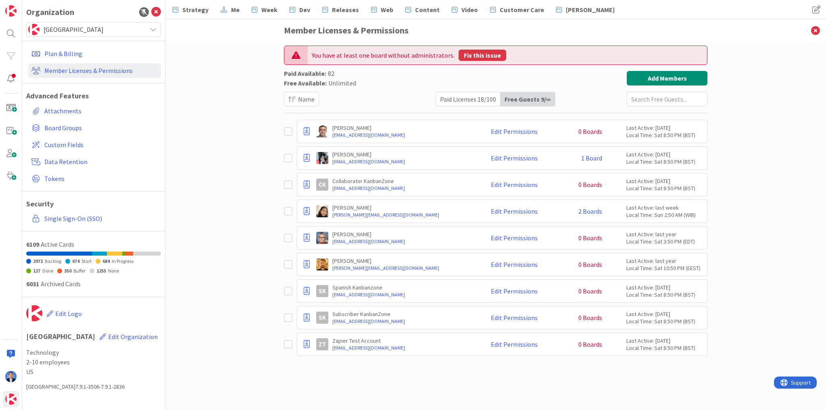
click at [479, 56] on button "Fix this issue" at bounding box center [483, 55] width 48 height 11
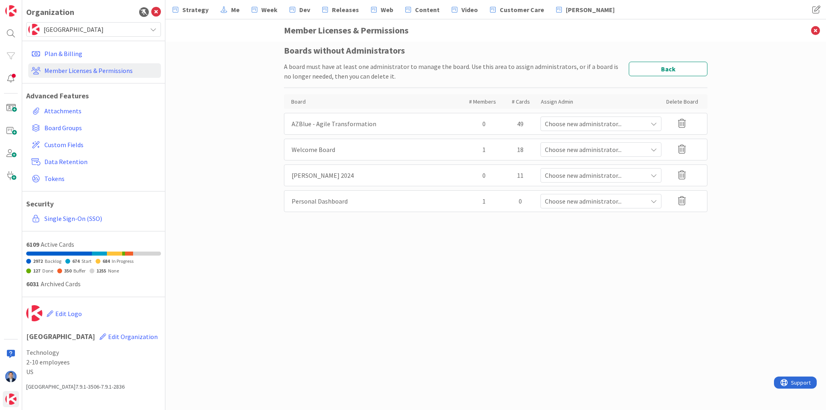
click at [628, 199] on span "Choose new administrator..." at bounding box center [596, 201] width 102 height 10
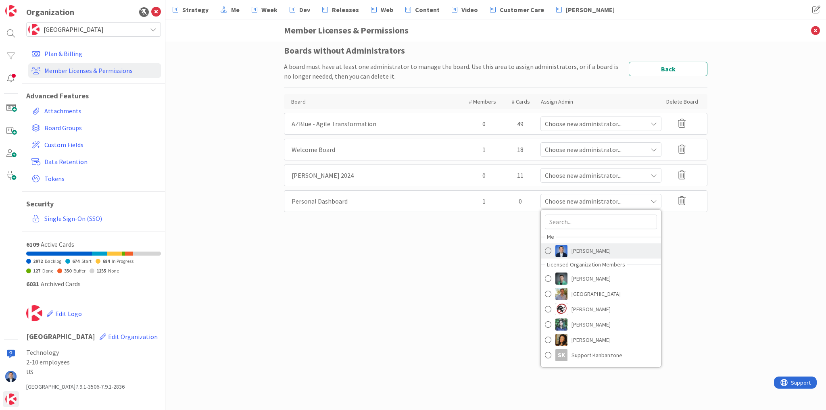
click at [593, 250] on span "Dimitri Ponomareff" at bounding box center [591, 251] width 39 height 12
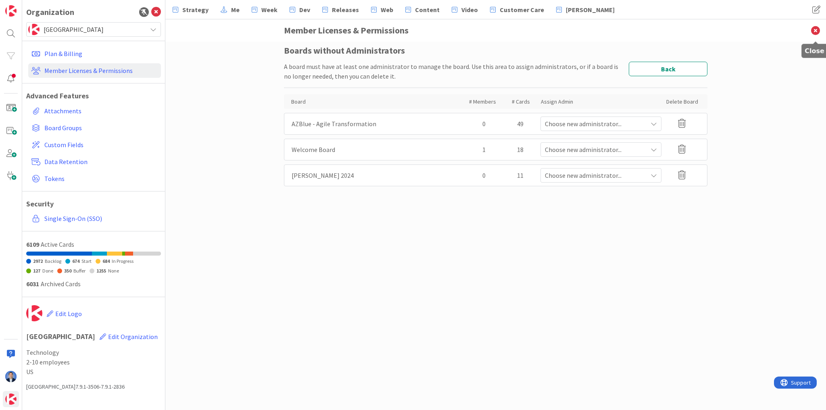
click at [810, 32] on icon at bounding box center [815, 30] width 21 height 22
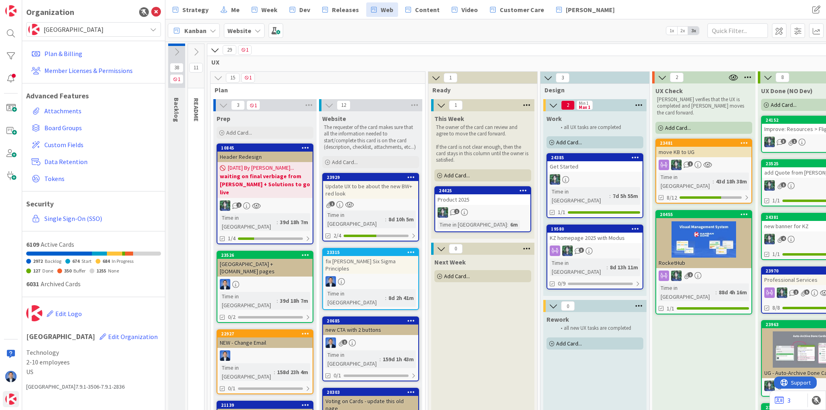
click at [238, 30] on b "Website" at bounding box center [240, 31] width 24 height 8
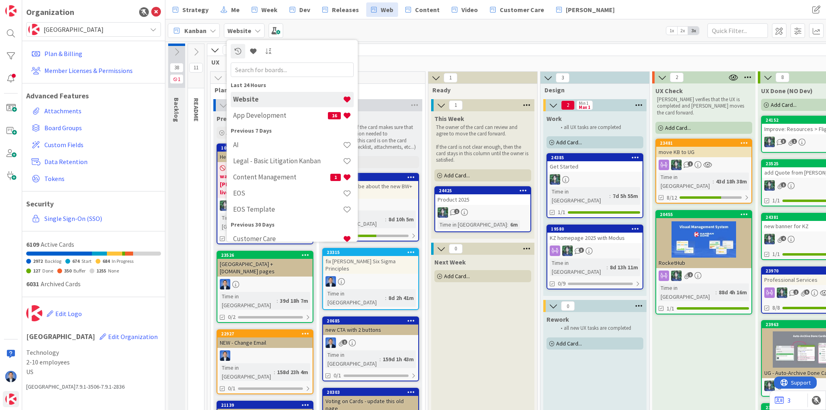
click at [259, 65] on input "text" at bounding box center [292, 70] width 123 height 15
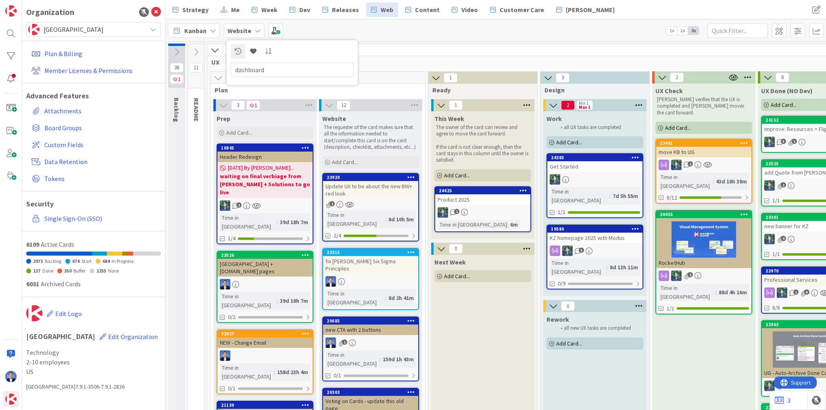
drag, startPoint x: 266, startPoint y: 71, endPoint x: 216, endPoint y: 65, distance: 50.4
click at [216, 65] on div "Strategy Me Week Dev Releases Web Content Video Customer Care Toni Strategy Me …" at bounding box center [495, 205] width 661 height 410
type input "personal"
click at [301, 29] on div "Kanban Website personal Over 30 days Personal Kanban - Dim Now Template - Perso…" at bounding box center [495, 30] width 661 height 22
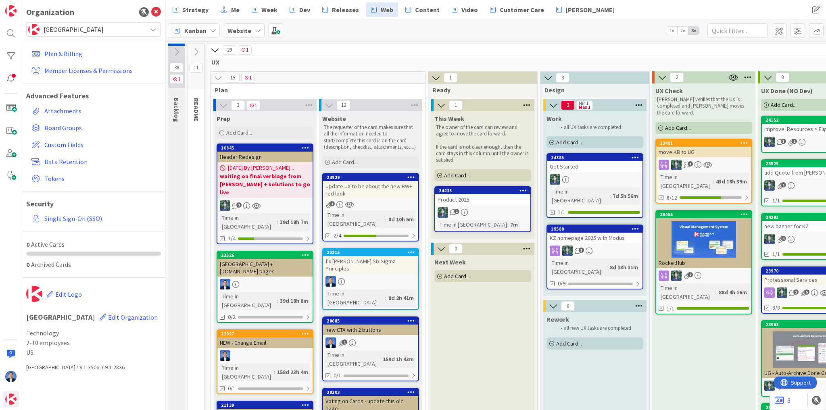
click at [245, 32] on b "Website" at bounding box center [240, 31] width 24 height 8
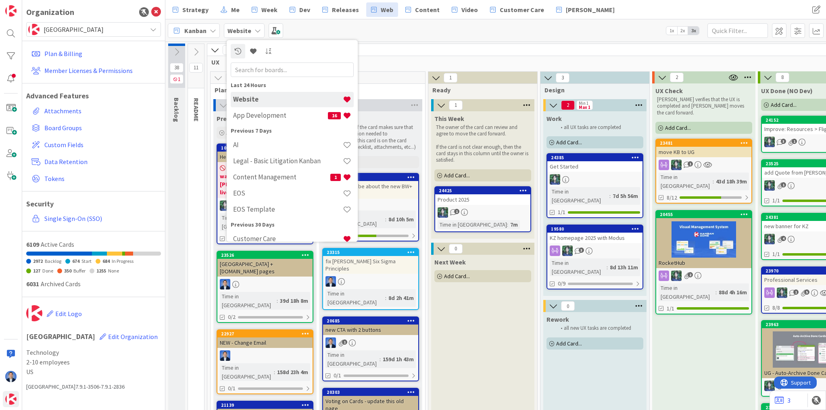
click at [252, 66] on input "text" at bounding box center [292, 70] width 123 height 15
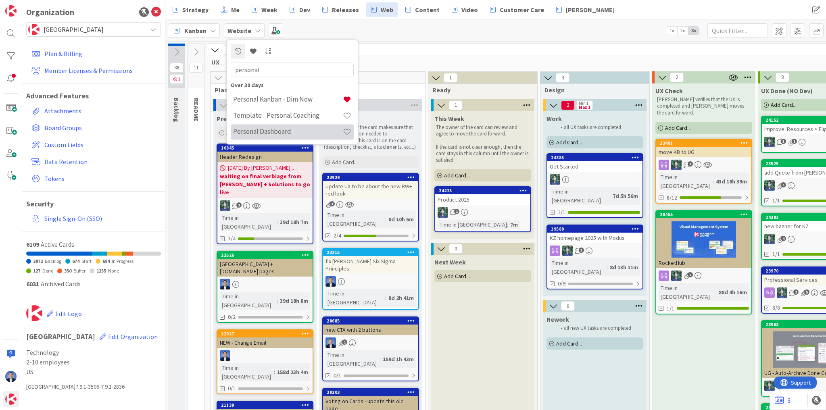
type input "personal"
click at [259, 130] on h4 "Personal Dashboard" at bounding box center [288, 132] width 110 height 8
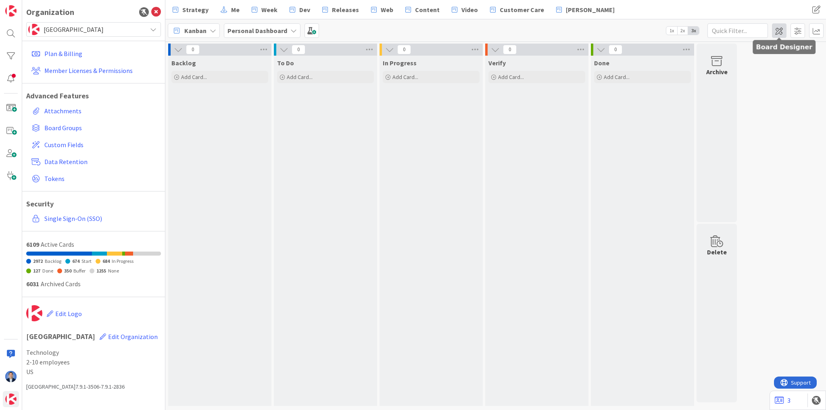
click at [779, 28] on span at bounding box center [779, 30] width 15 height 15
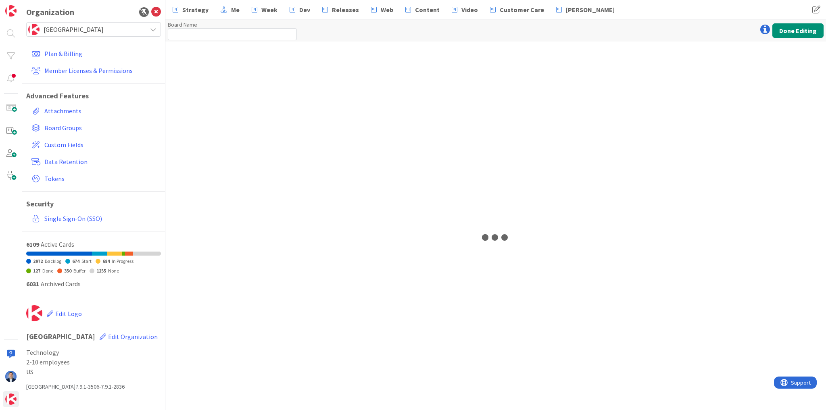
type input "Personal Dashboard"
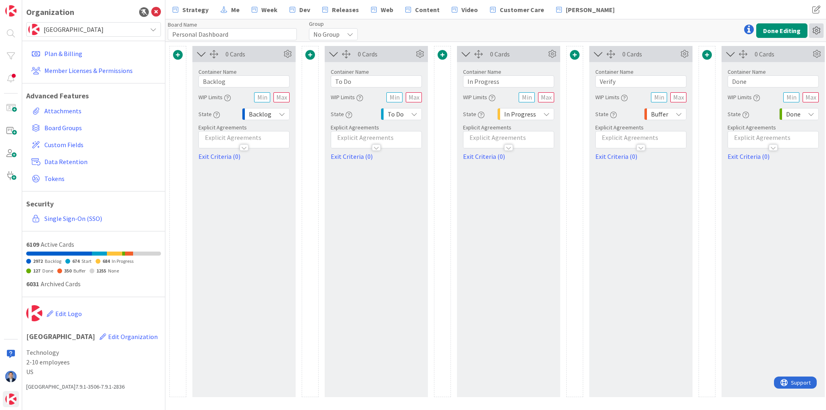
click at [817, 29] on icon at bounding box center [816, 30] width 15 height 15
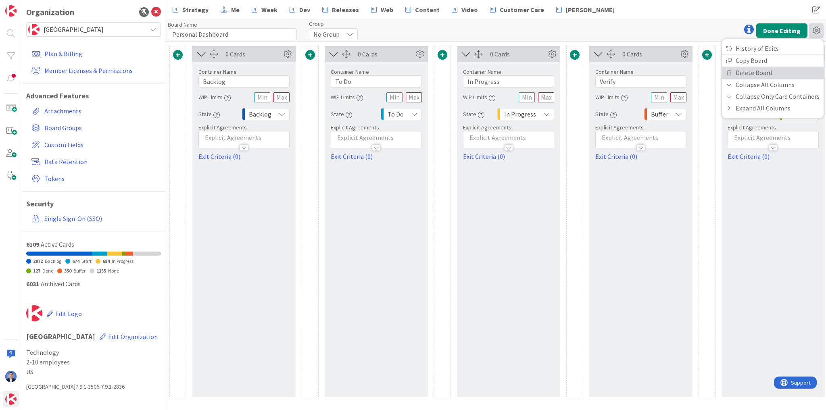
click at [774, 71] on link "Delete Board" at bounding box center [773, 73] width 102 height 12
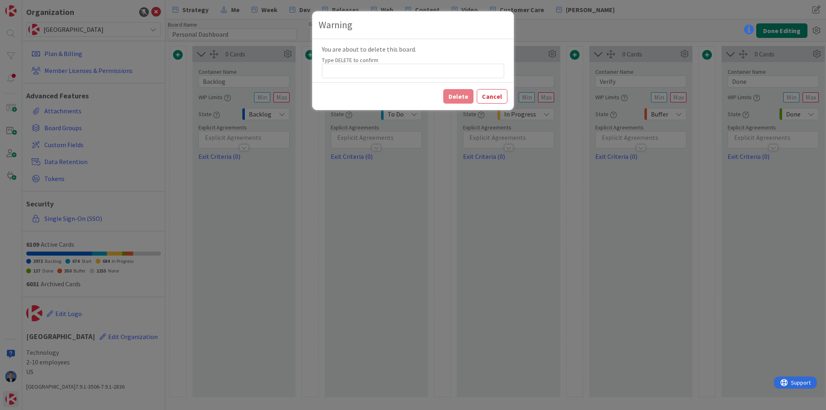
click at [344, 59] on label "Type DELETE to confirm" at bounding box center [350, 59] width 56 height 7
copy label "DELETE"
click at [345, 69] on input at bounding box center [413, 71] width 182 height 15
paste input "DELETE"
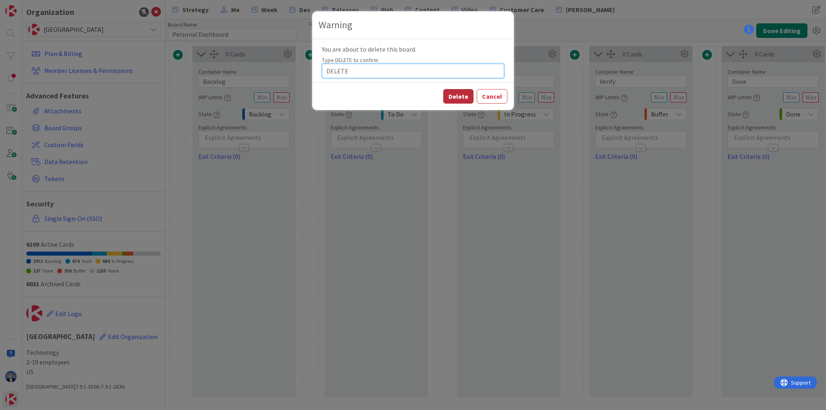
type input "DELETE"
click at [472, 97] on button "Delete" at bounding box center [458, 96] width 30 height 15
